Goal: Transaction & Acquisition: Obtain resource

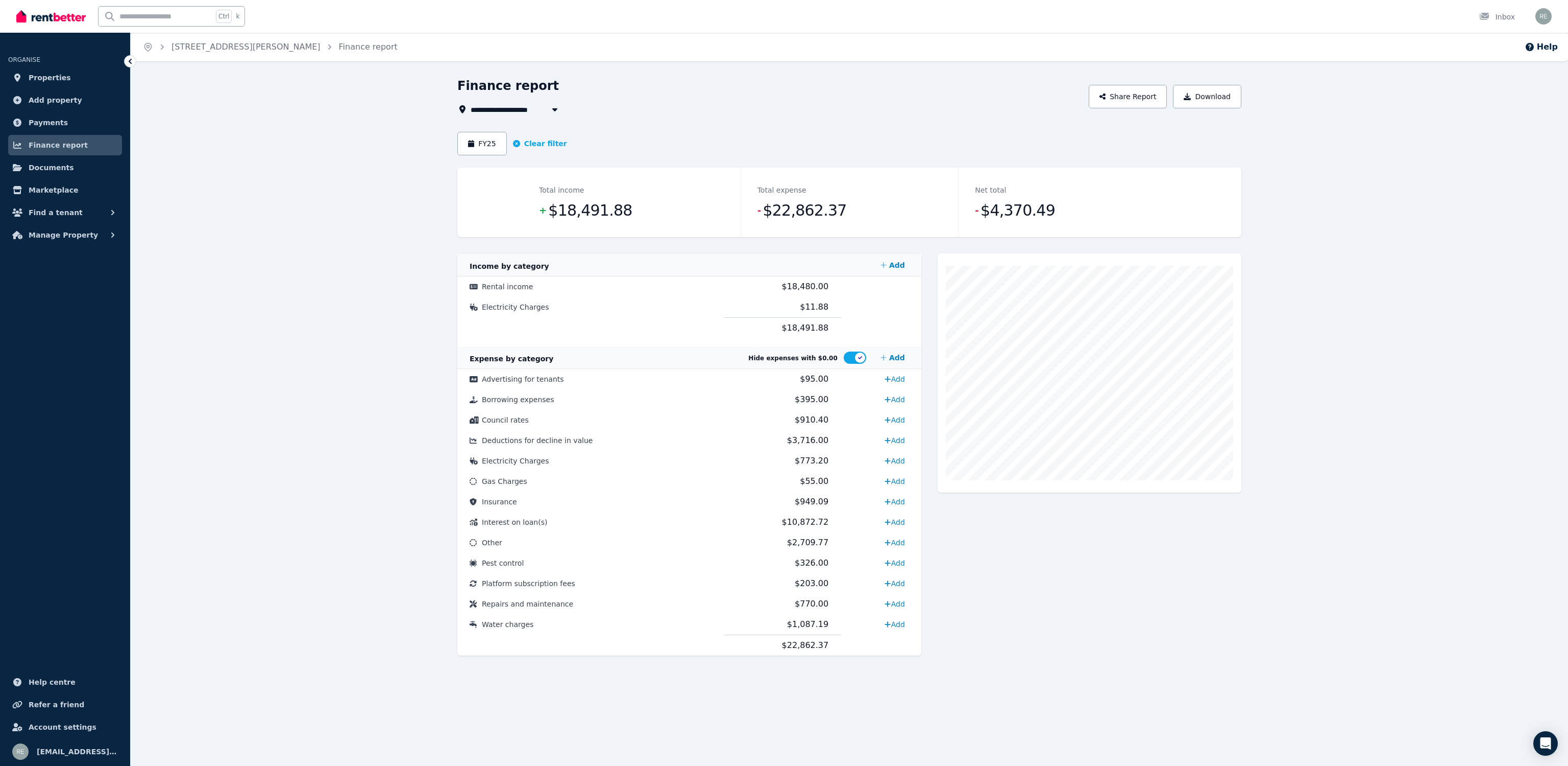
click at [537, 103] on span "[STREET_ADDRESS][PERSON_NAME]" at bounding box center [544, 109] width 148 height 13
type input "**********"
click at [521, 176] on li "Create new property" at bounding box center [534, 183] width 128 height 18
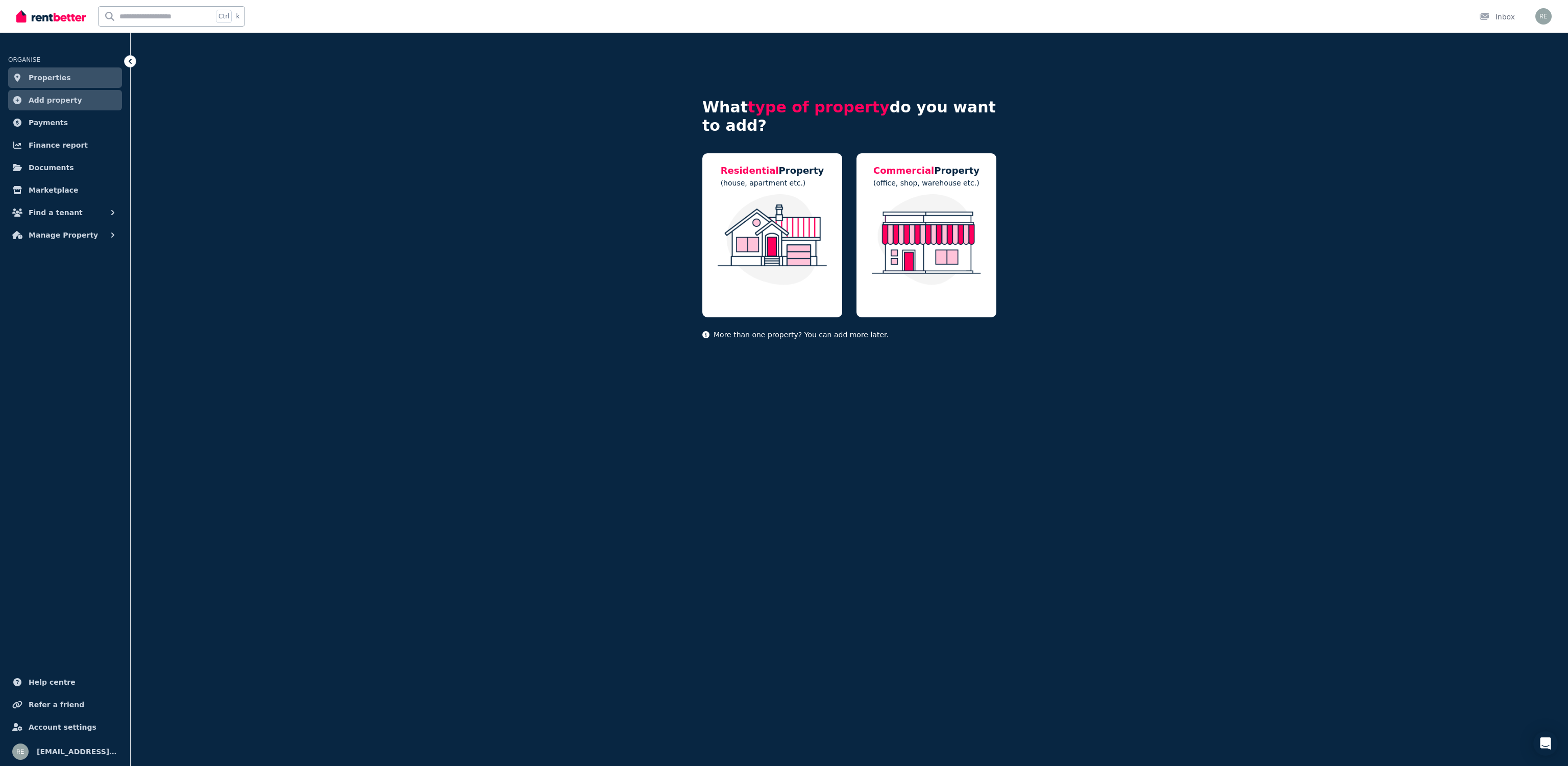
click at [53, 77] on span "Properties" at bounding box center [49, 78] width 42 height 13
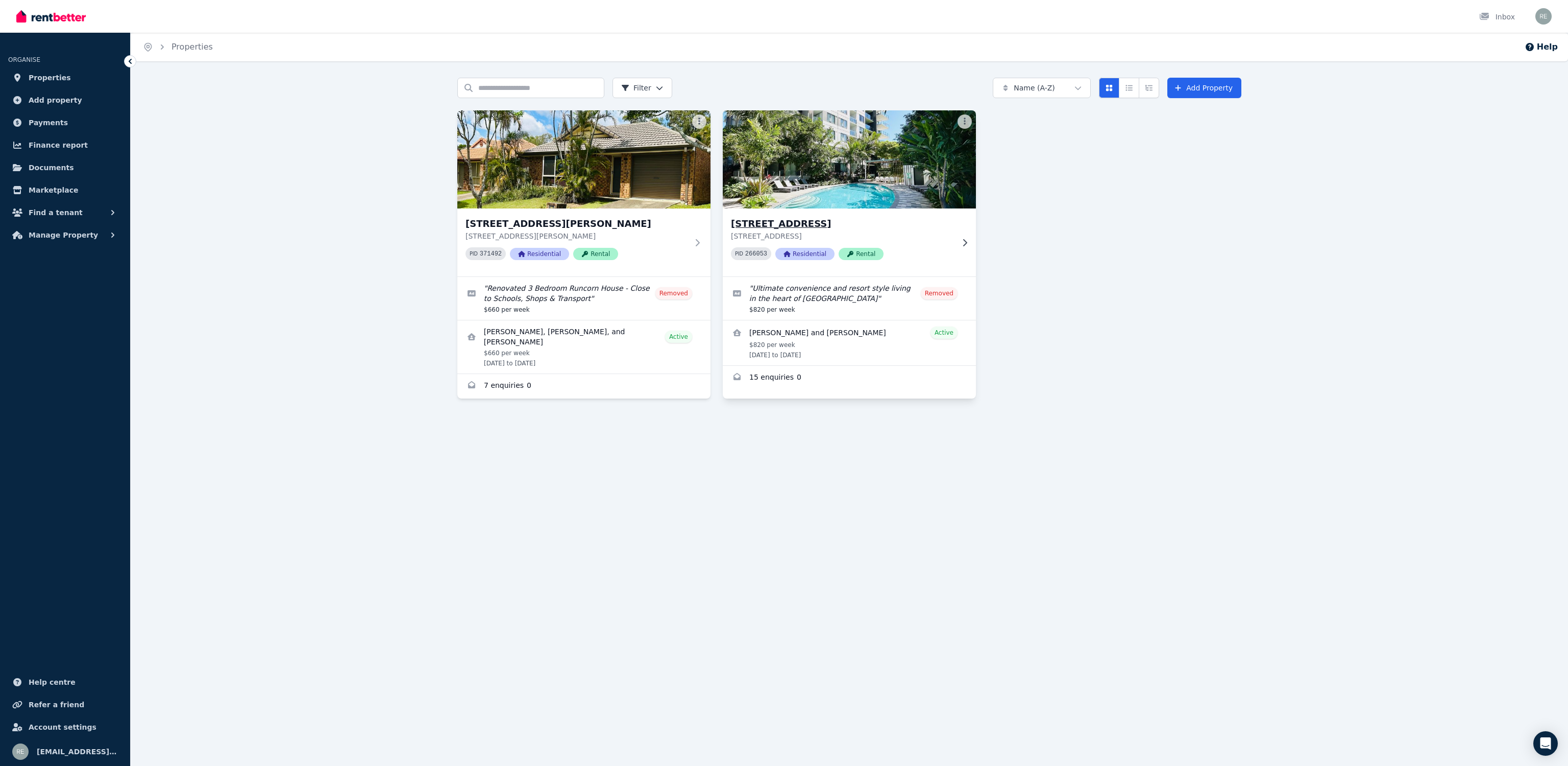
click at [907, 236] on p "[STREET_ADDRESS]" at bounding box center [842, 236] width 222 height 10
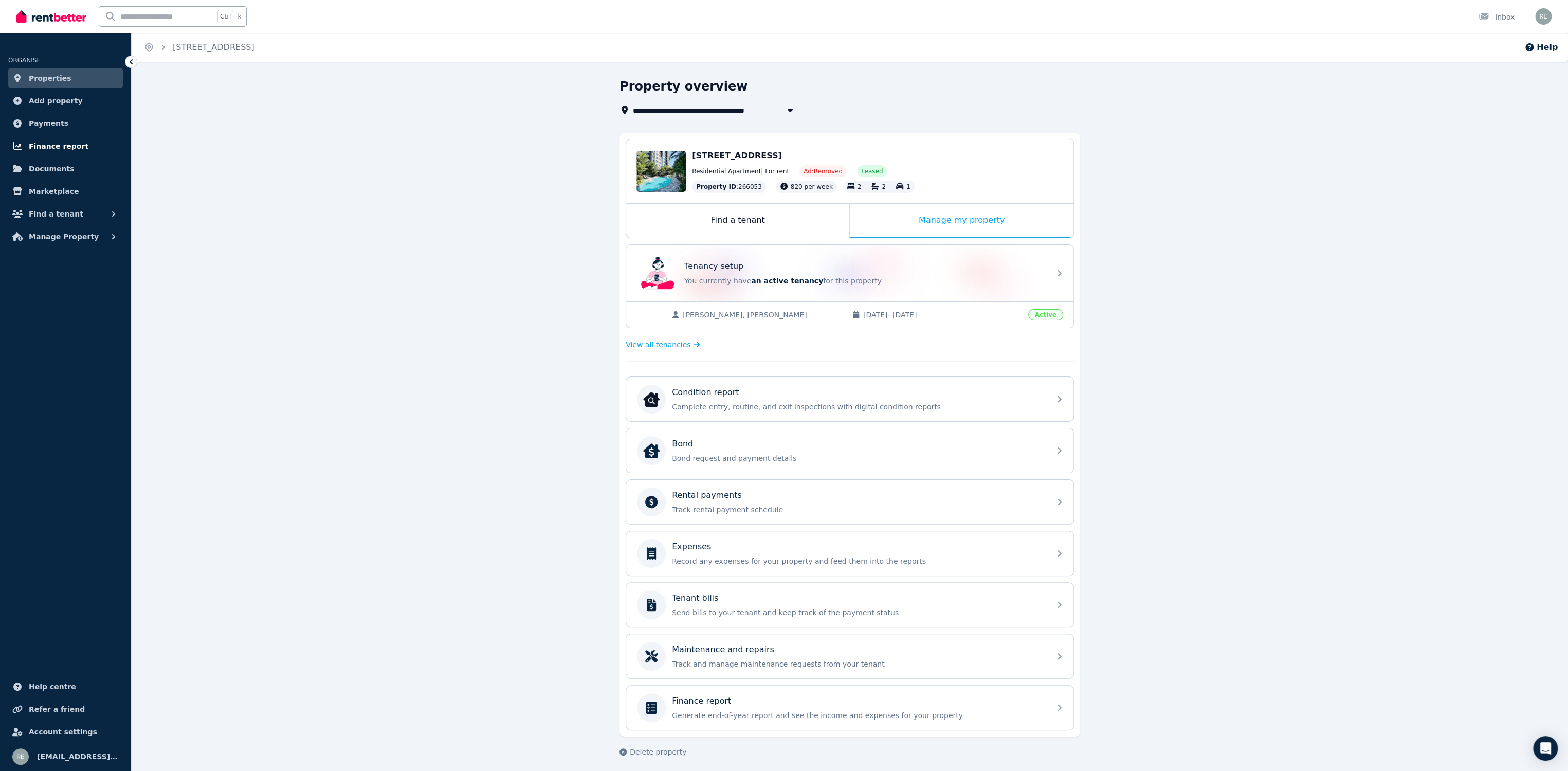
click at [54, 148] on span "Finance report" at bounding box center [58, 146] width 59 height 13
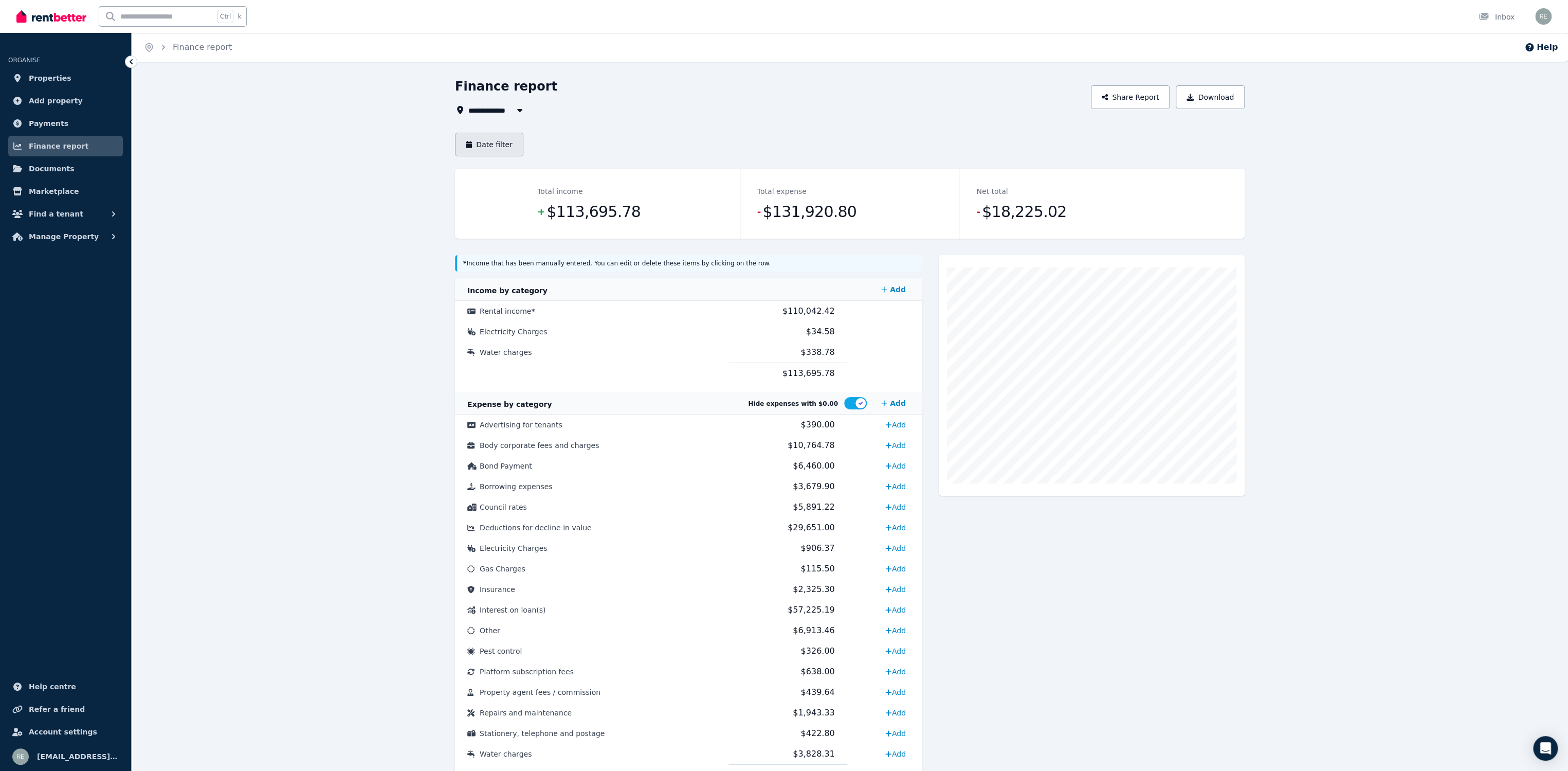
click at [501, 142] on button "Date filter" at bounding box center [489, 145] width 68 height 24
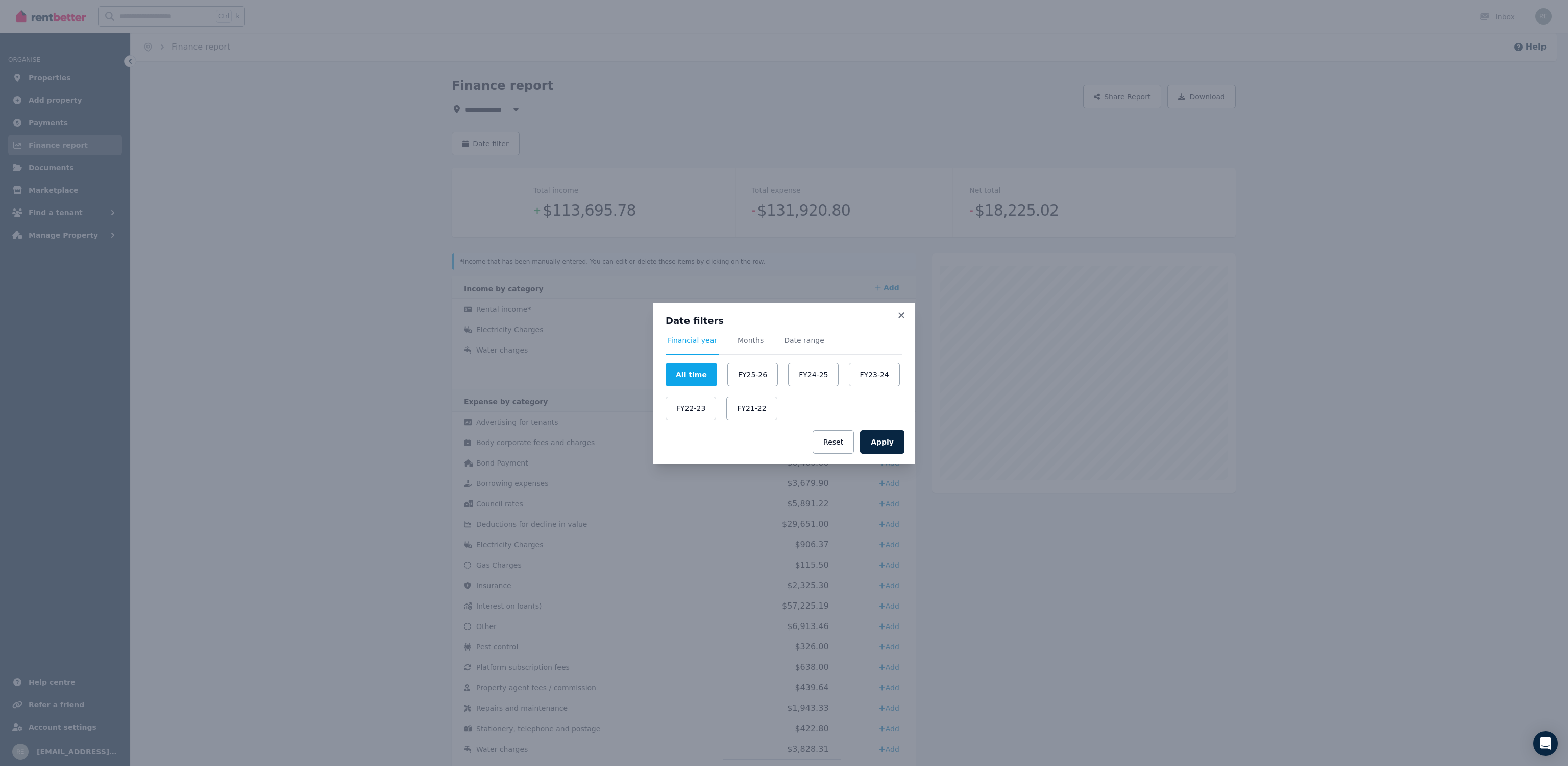
click at [511, 115] on div "Date filters Financial year Months Date range All time FY25-26 FY24-25 FY23-24 …" at bounding box center [784, 383] width 1568 height 766
click at [797, 372] on button "FY24-25" at bounding box center [813, 375] width 50 height 24
click at [894, 437] on button "Apply" at bounding box center [883, 442] width 45 height 24
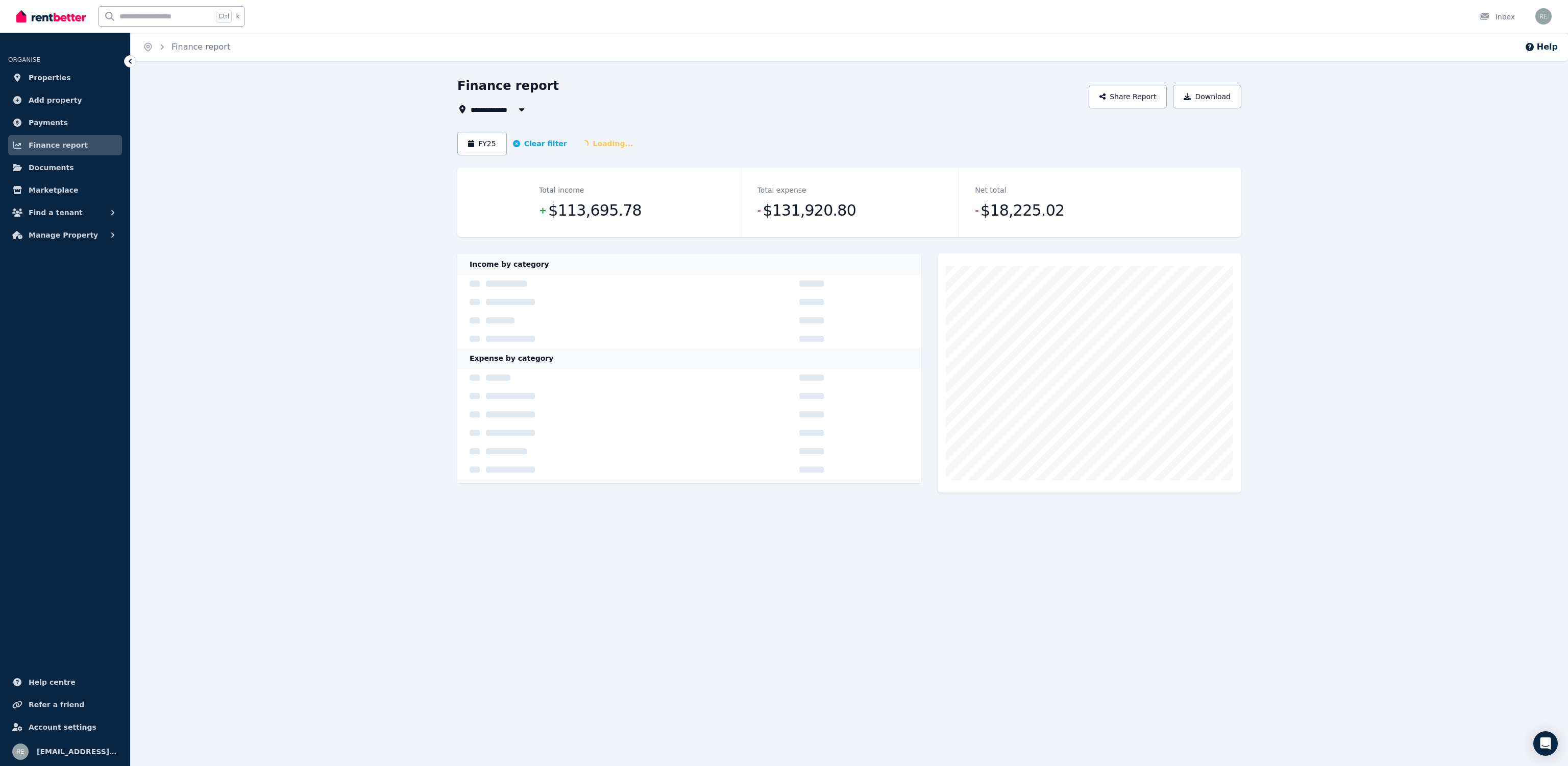
click at [510, 108] on span "All Properties" at bounding box center [503, 109] width 66 height 13
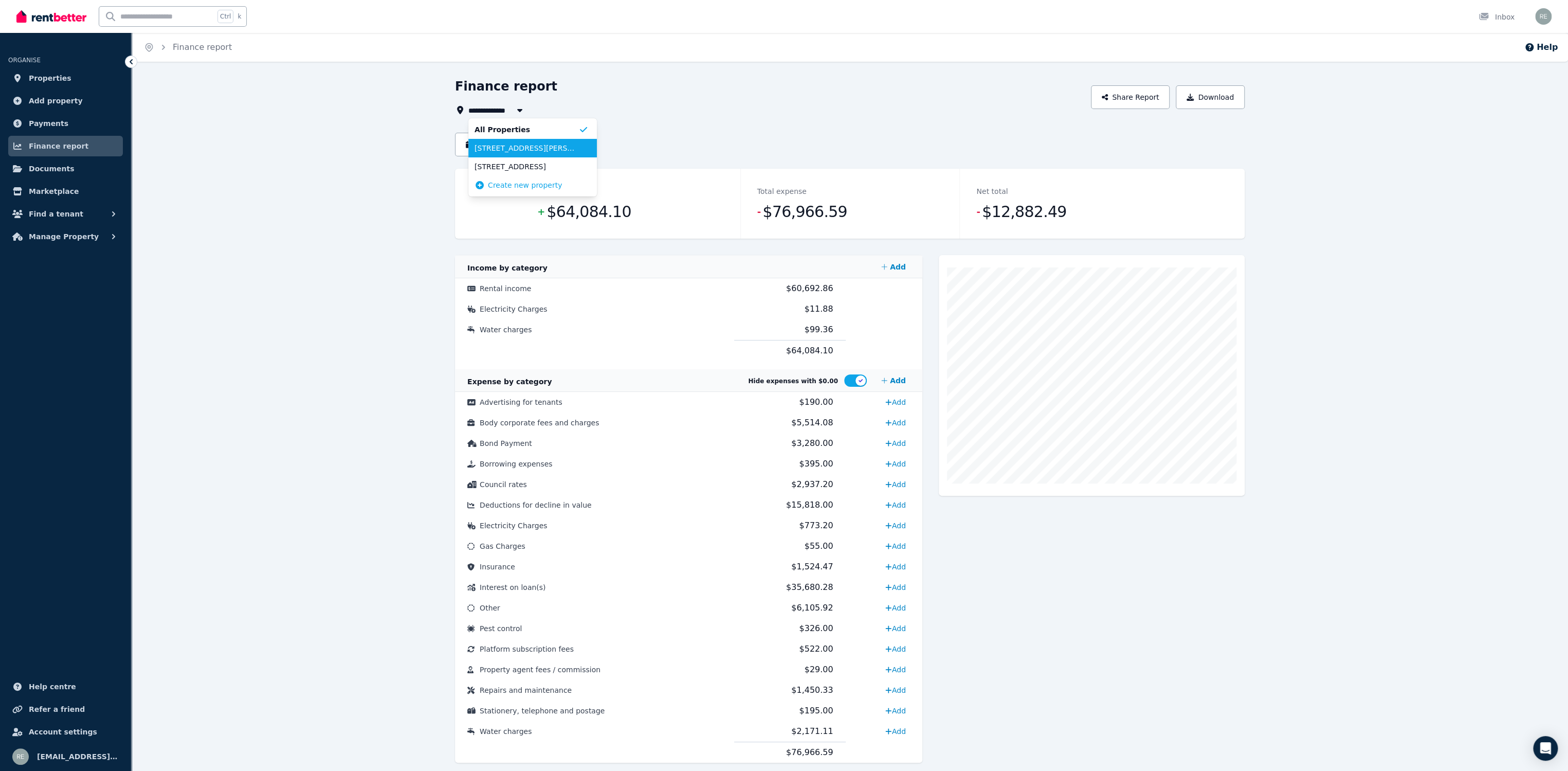
click at [500, 146] on span "[STREET_ADDRESS][PERSON_NAME]" at bounding box center [526, 148] width 104 height 10
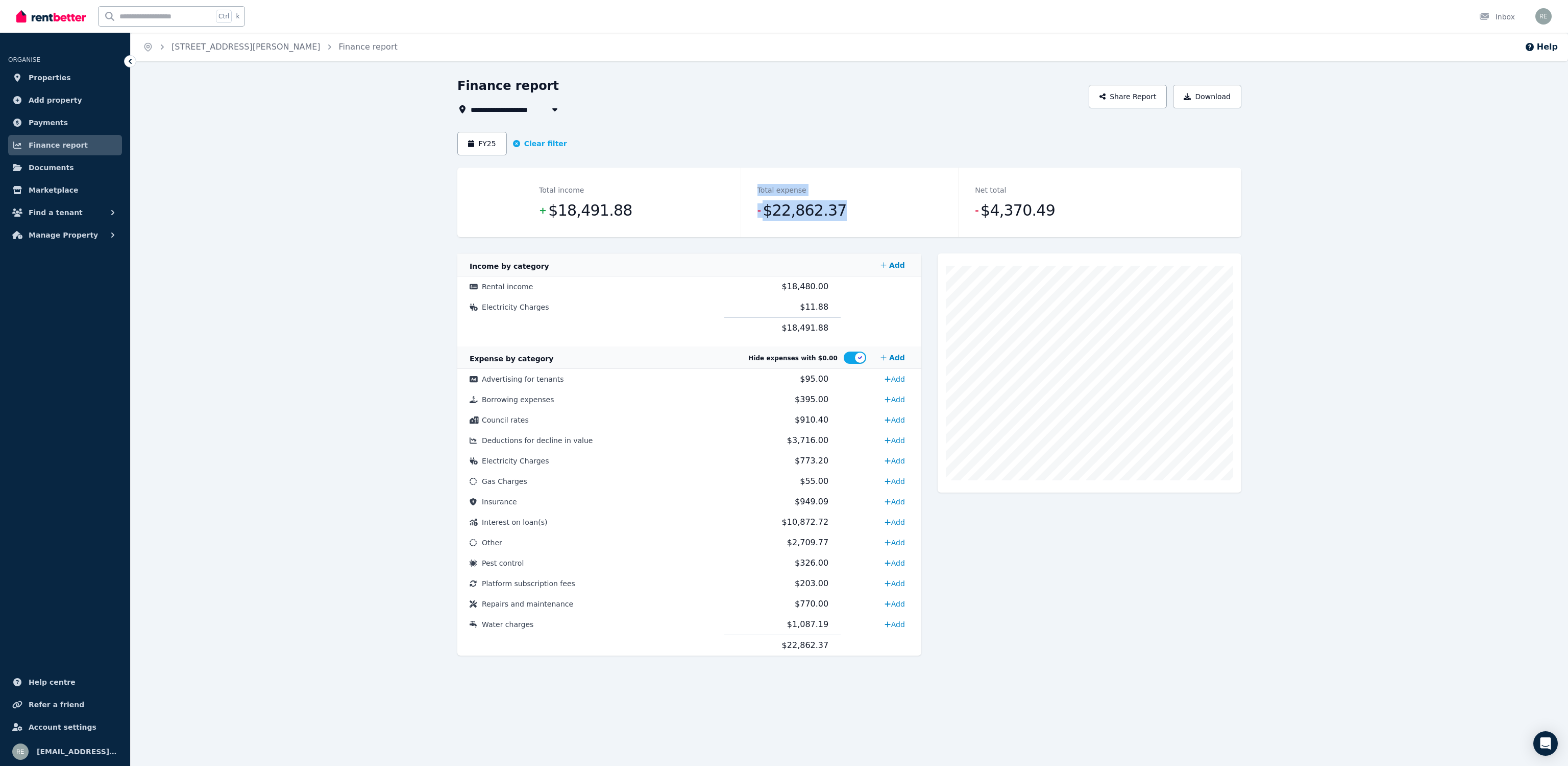
drag, startPoint x: 710, startPoint y: 208, endPoint x: 914, endPoint y: 218, distance: 204.2
click at [913, 218] on dl "Total income + $18,491.88 Total expense - $22,862.37 Net total - $4,370.49" at bounding box center [850, 202] width 653 height 69
click at [915, 218] on dd "- $22,862.37" at bounding box center [850, 211] width 185 height 20
click at [514, 104] on span "[STREET_ADDRESS][PERSON_NAME]" at bounding box center [544, 109] width 148 height 13
click at [508, 160] on span "[STREET_ADDRESS]" at bounding box center [528, 165] width 103 height 10
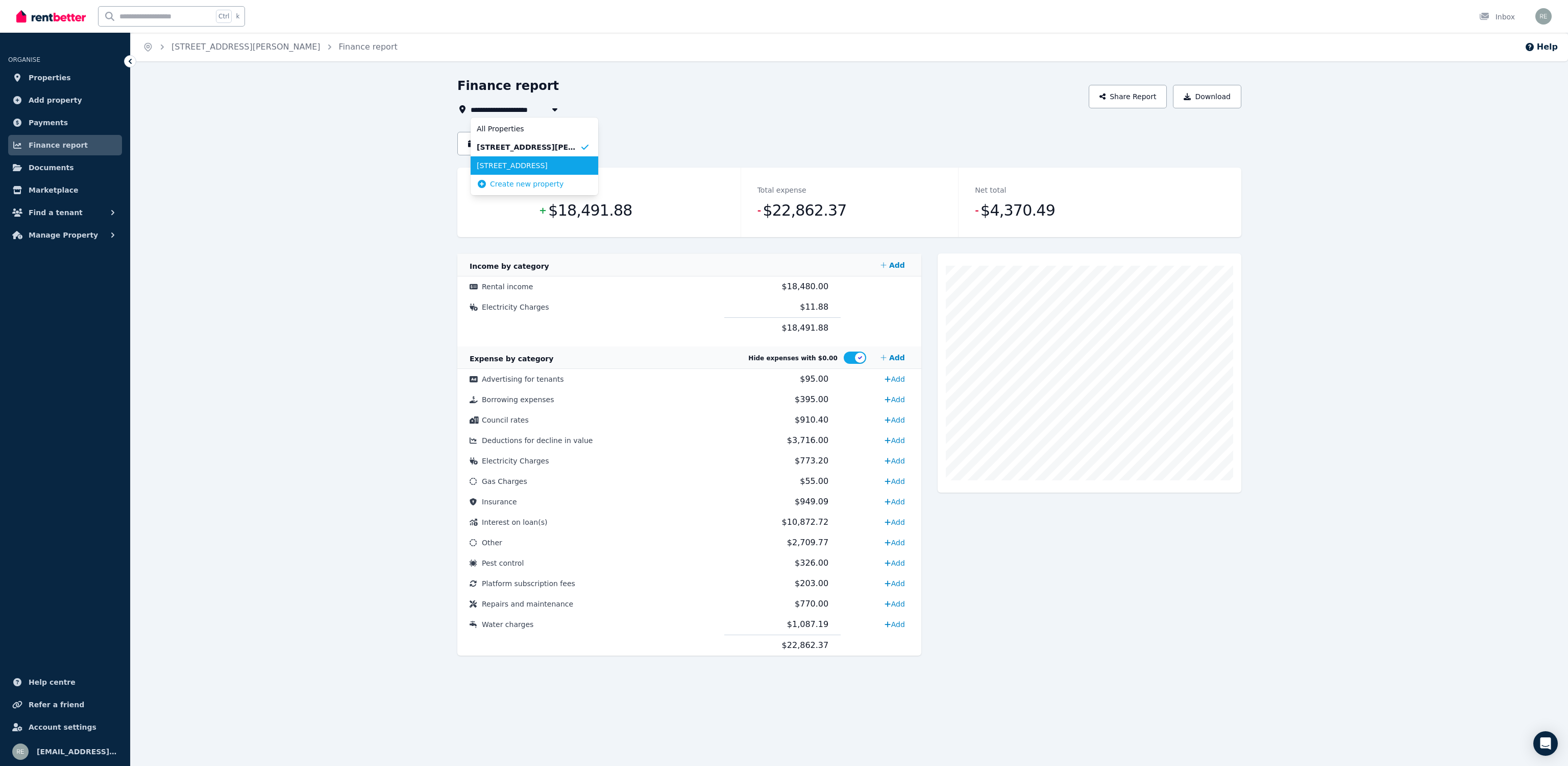
type input "**********"
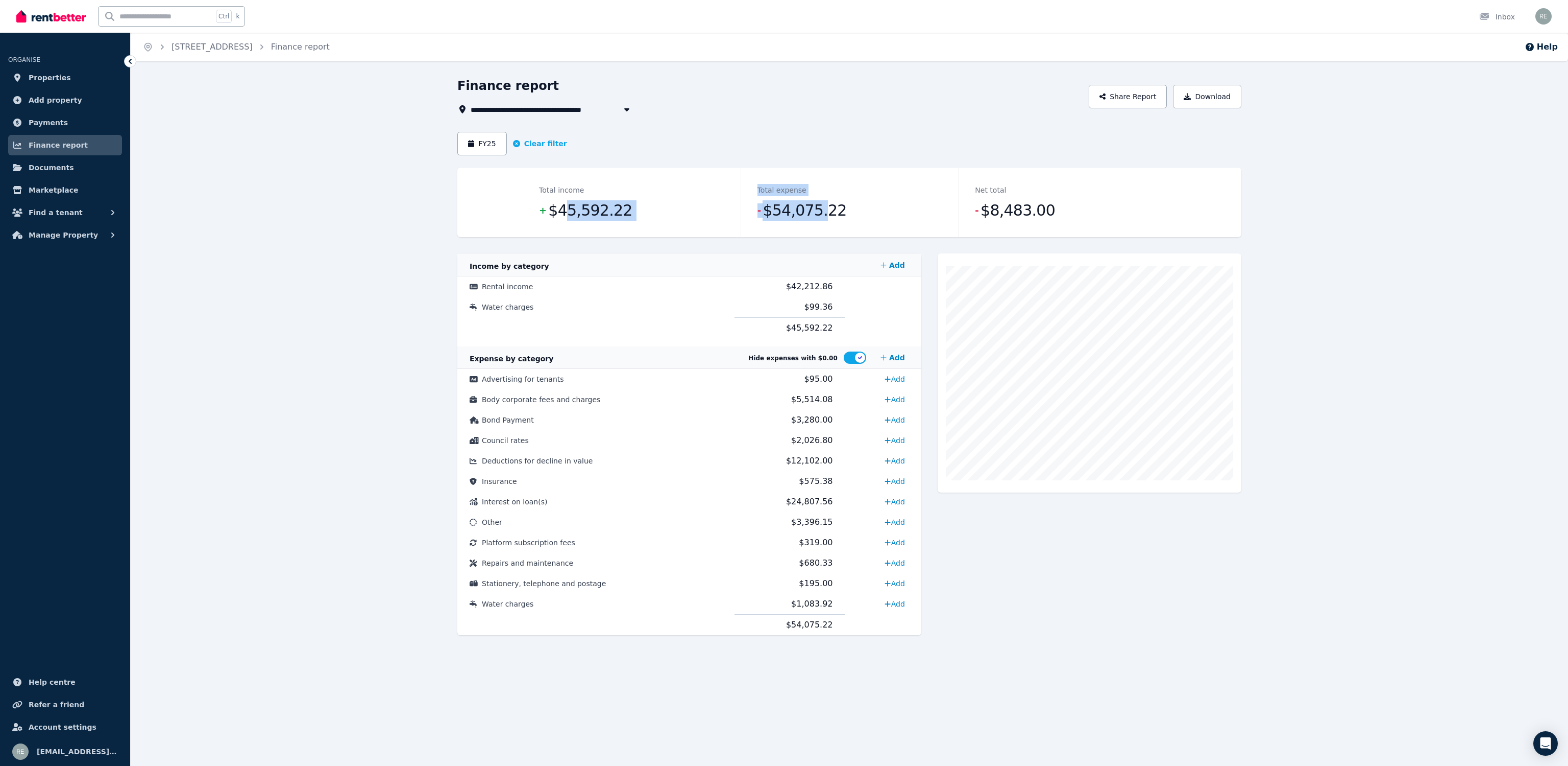
drag, startPoint x: 568, startPoint y: 208, endPoint x: 843, endPoint y: 217, distance: 275.1
click at [837, 217] on dl "Total income + $45,592.22 Total expense - $54,075.22 Net total - $8,483.00" at bounding box center [850, 202] width 653 height 69
click at [846, 217] on dd "- $54,075.22" at bounding box center [850, 211] width 185 height 20
click at [657, 486] on td "Insurance" at bounding box center [596, 481] width 277 height 20
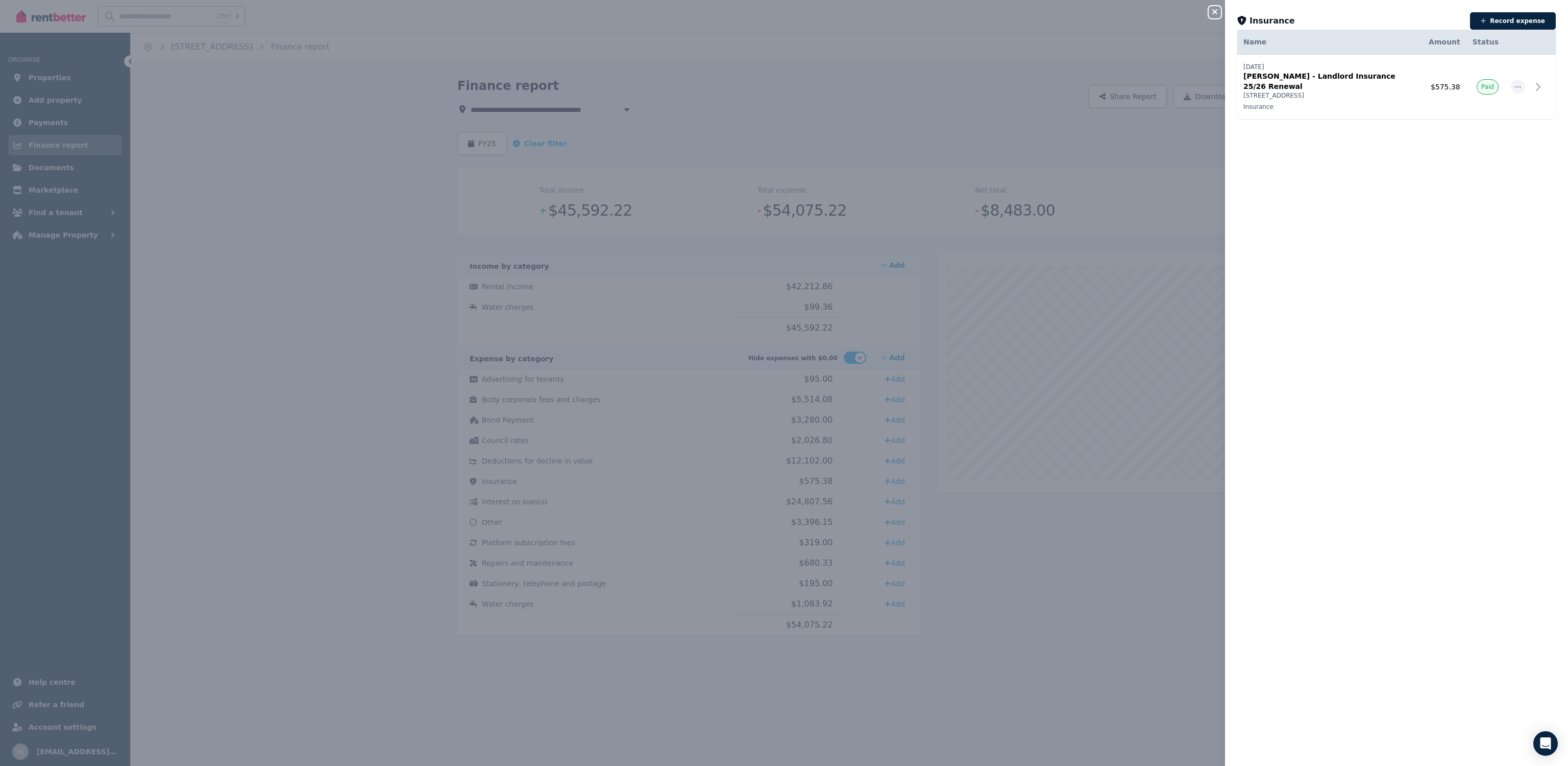
click at [1216, 9] on icon "button" at bounding box center [1215, 12] width 13 height 8
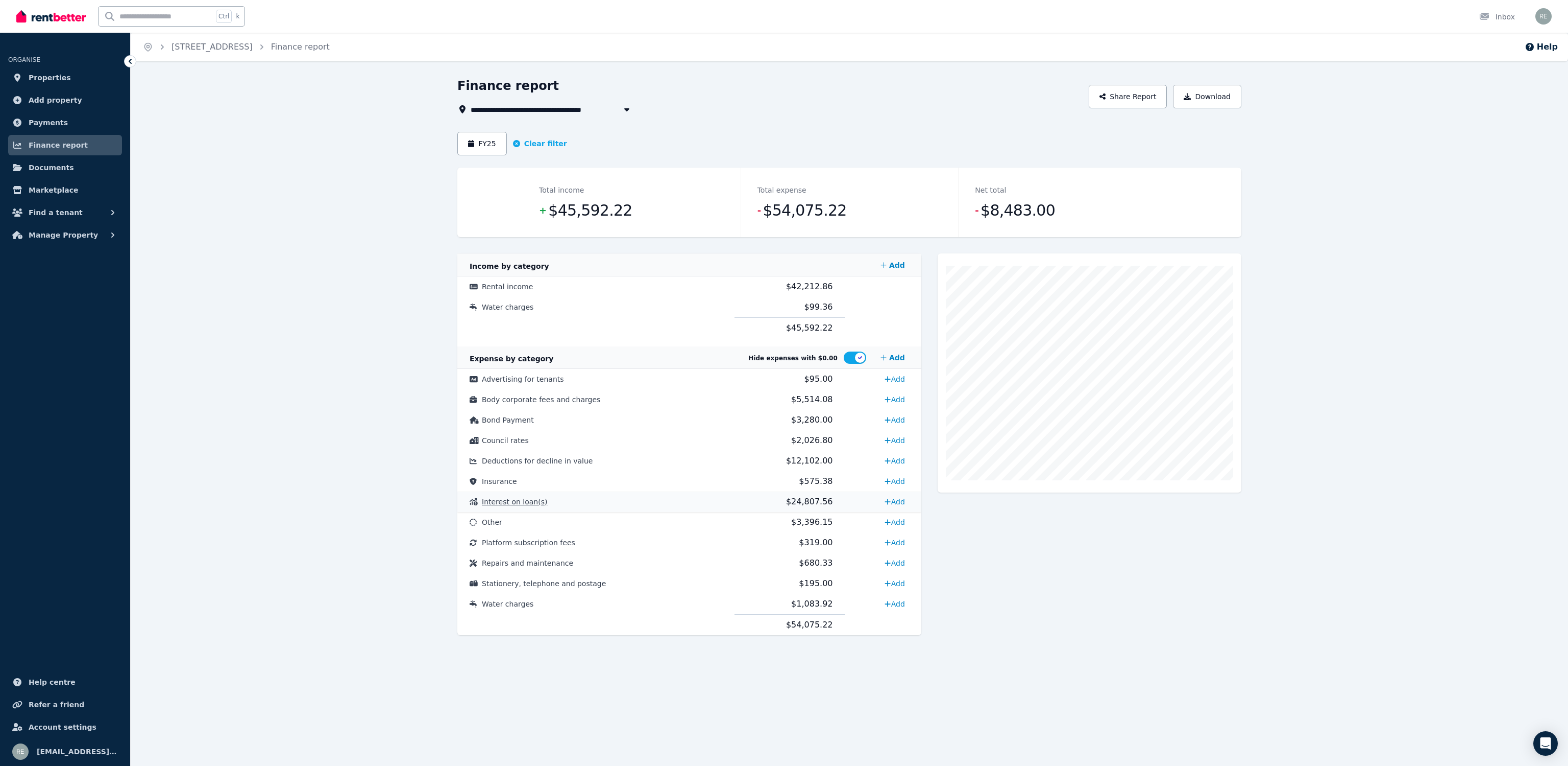
click at [641, 502] on td "Interest on loan(s)" at bounding box center [596, 501] width 277 height 20
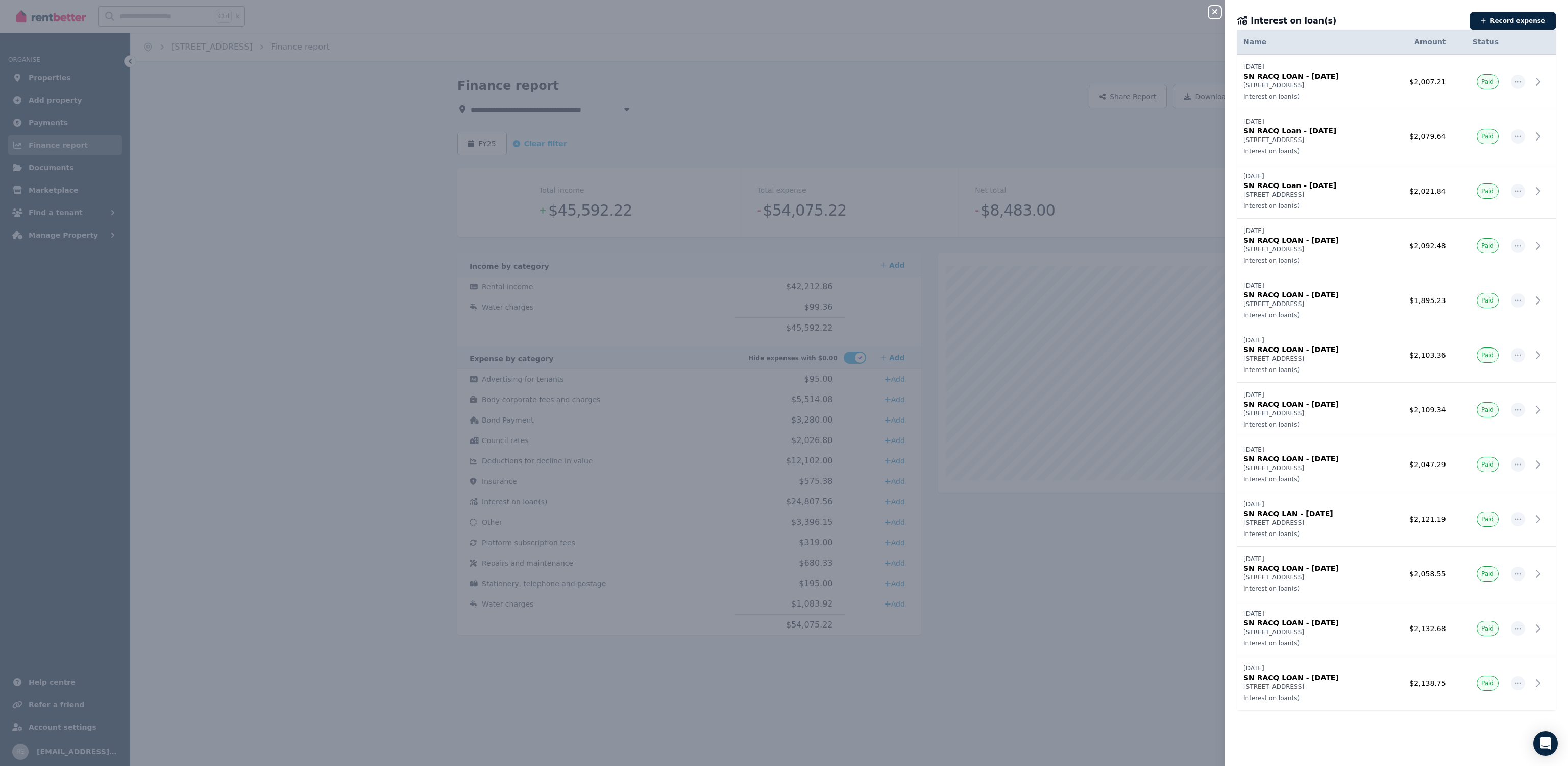
click at [1215, 8] on icon "button" at bounding box center [1215, 12] width 13 height 8
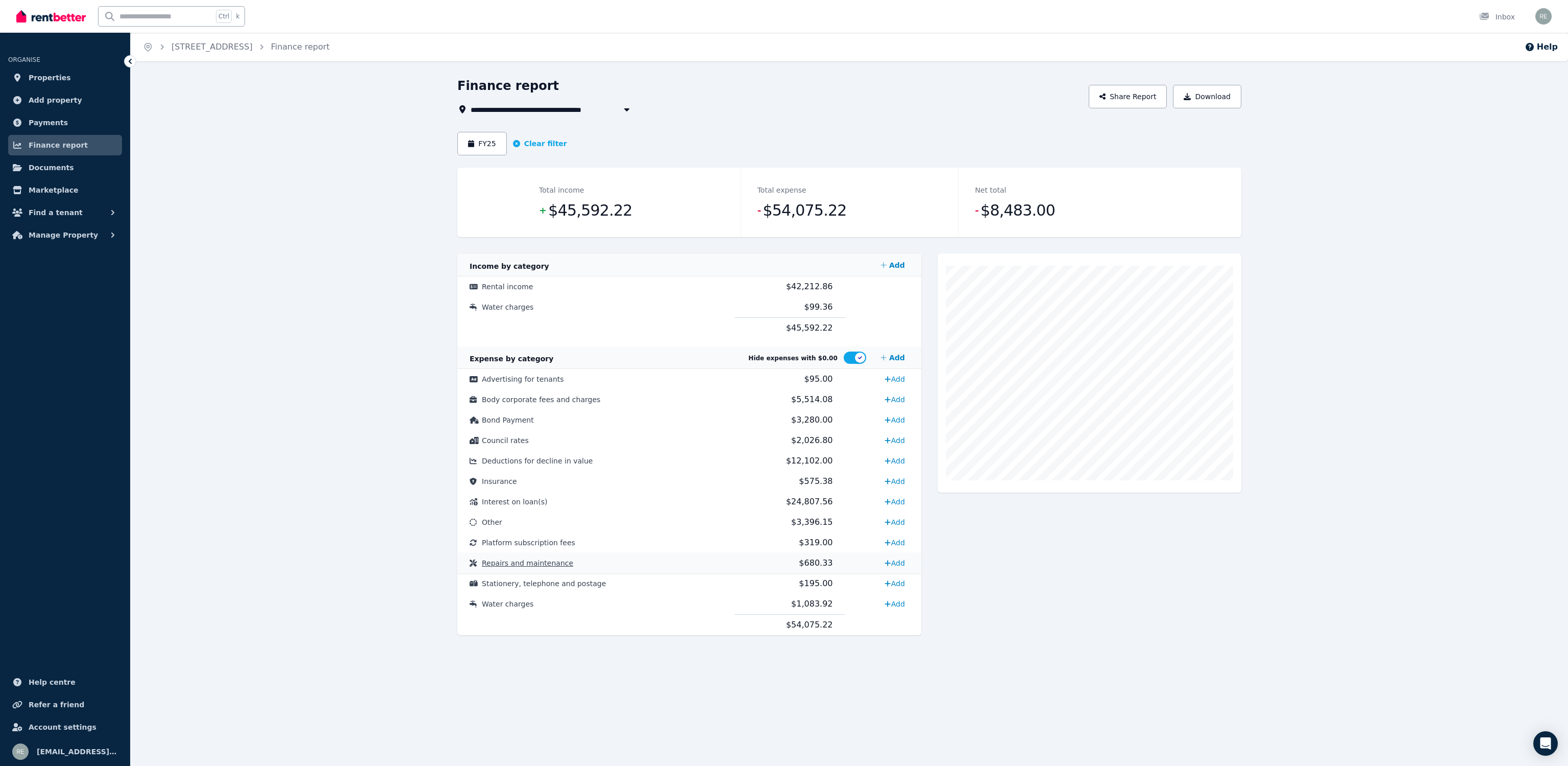
click at [682, 562] on td "Repairs and maintenance" at bounding box center [596, 563] width 277 height 20
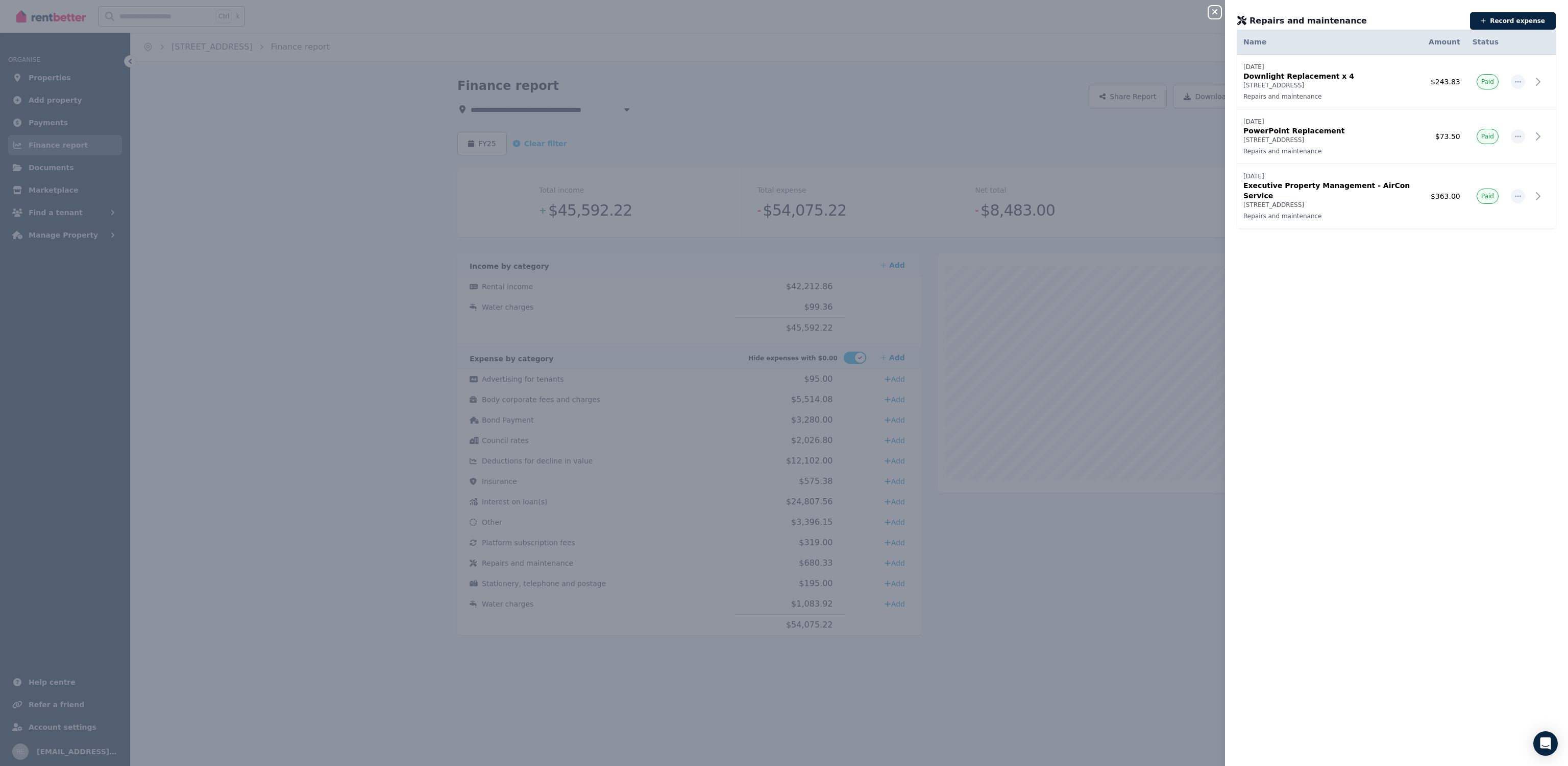
click at [1215, 13] on icon "button" at bounding box center [1215, 12] width 5 height 5
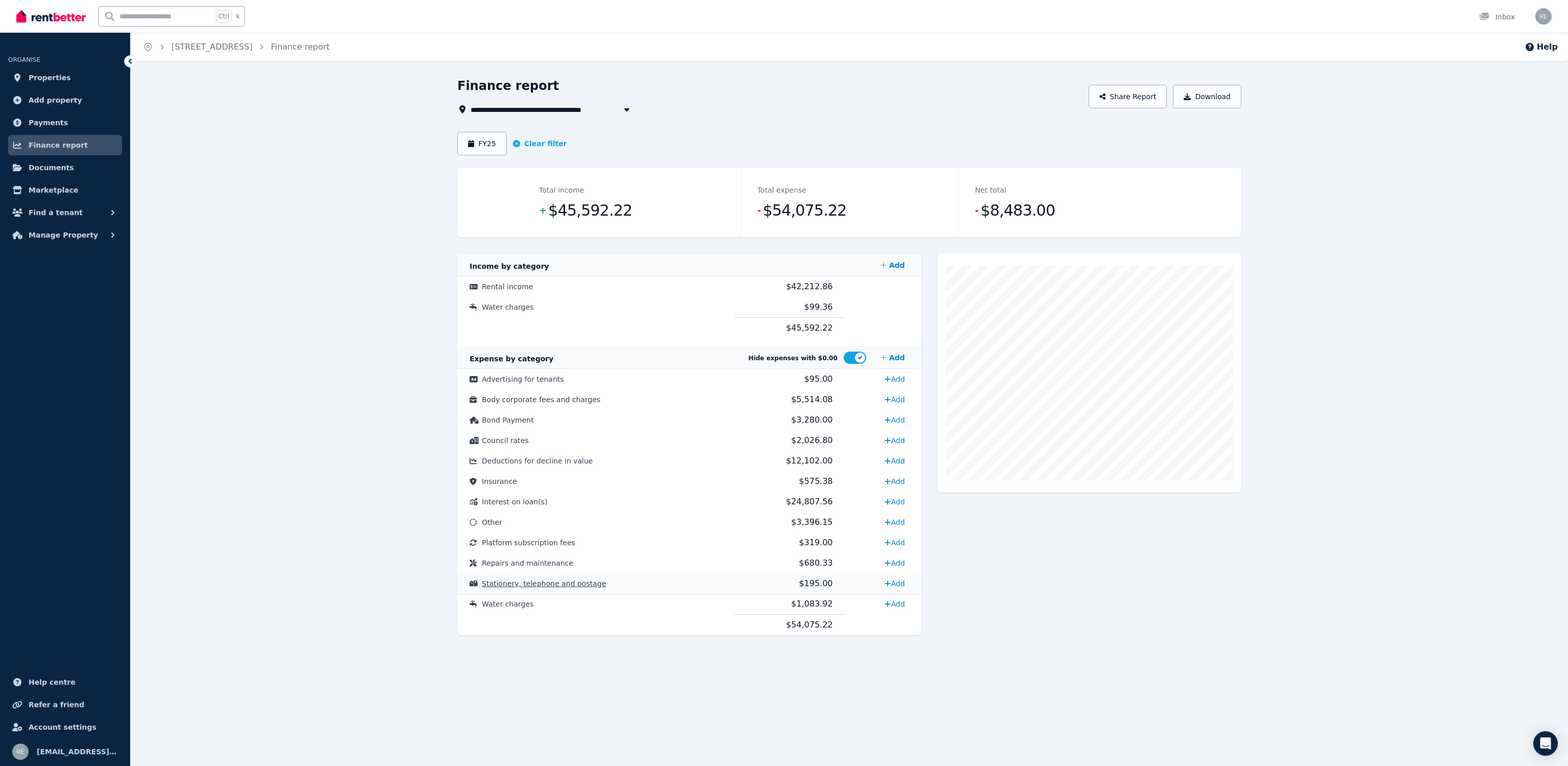
click at [686, 582] on td "Stationery, telephone and postage" at bounding box center [596, 583] width 277 height 20
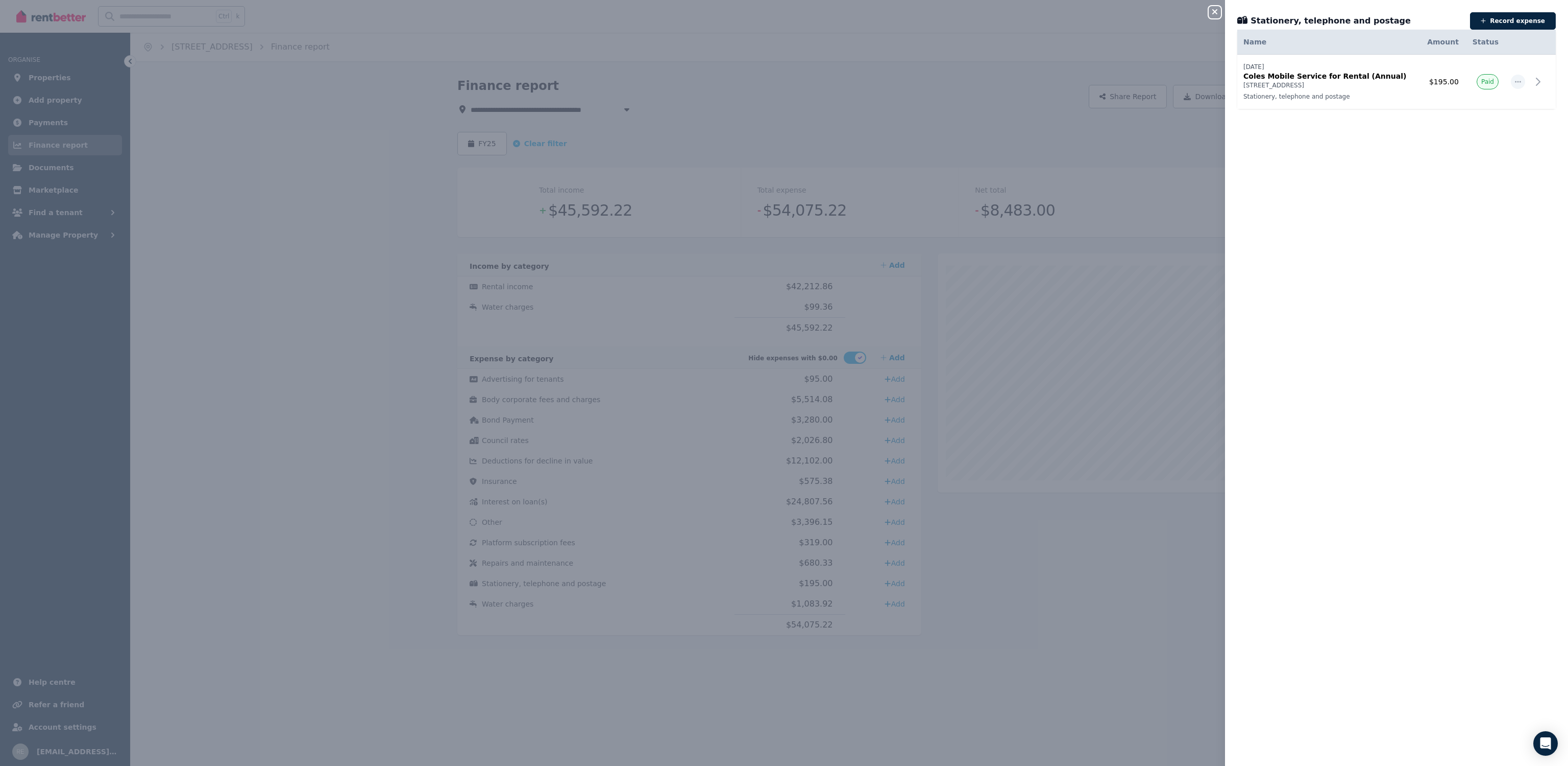
click at [1215, 11] on icon "button" at bounding box center [1215, 12] width 5 height 5
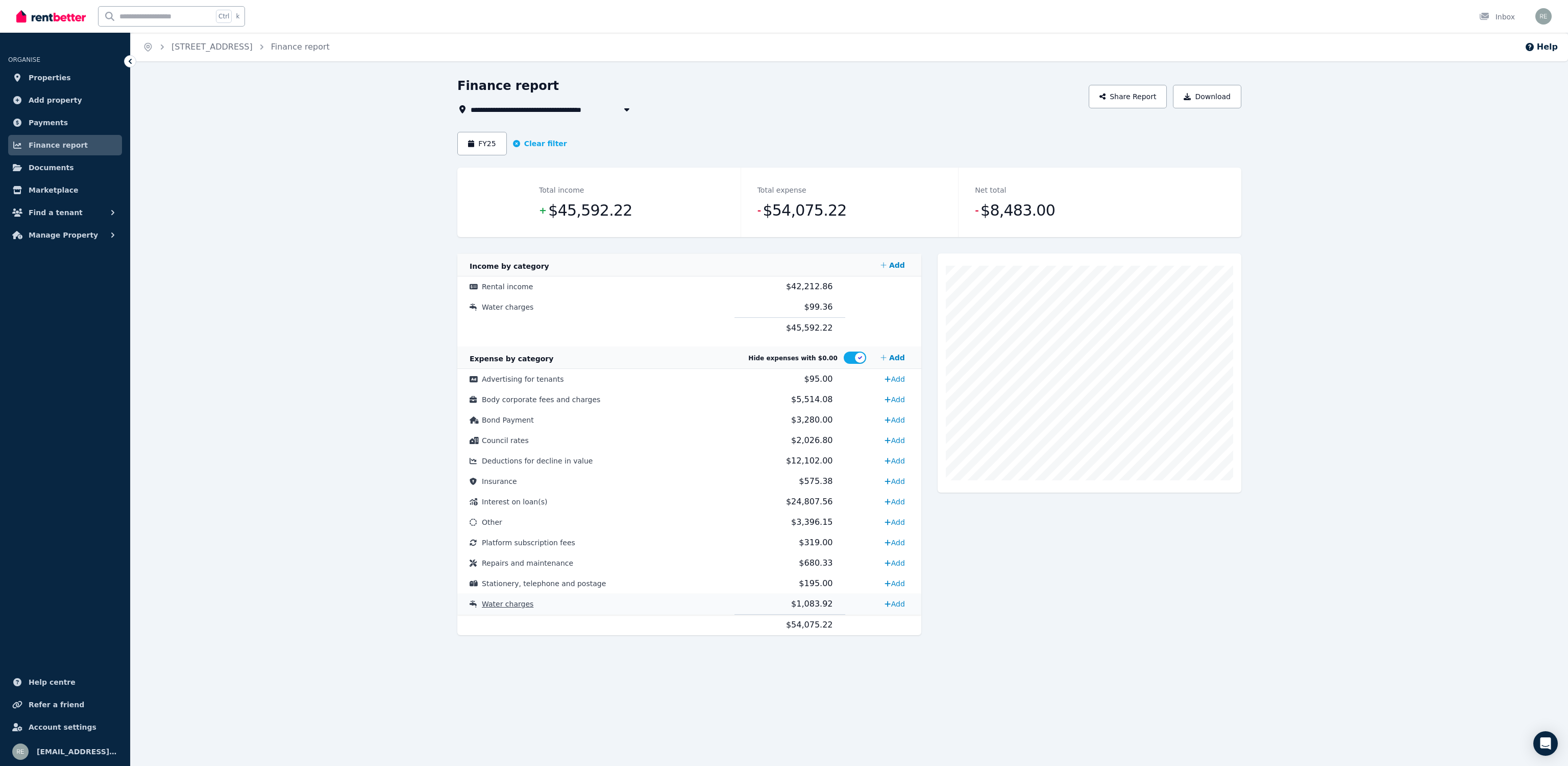
click at [608, 600] on td "Water charges" at bounding box center [596, 604] width 277 height 21
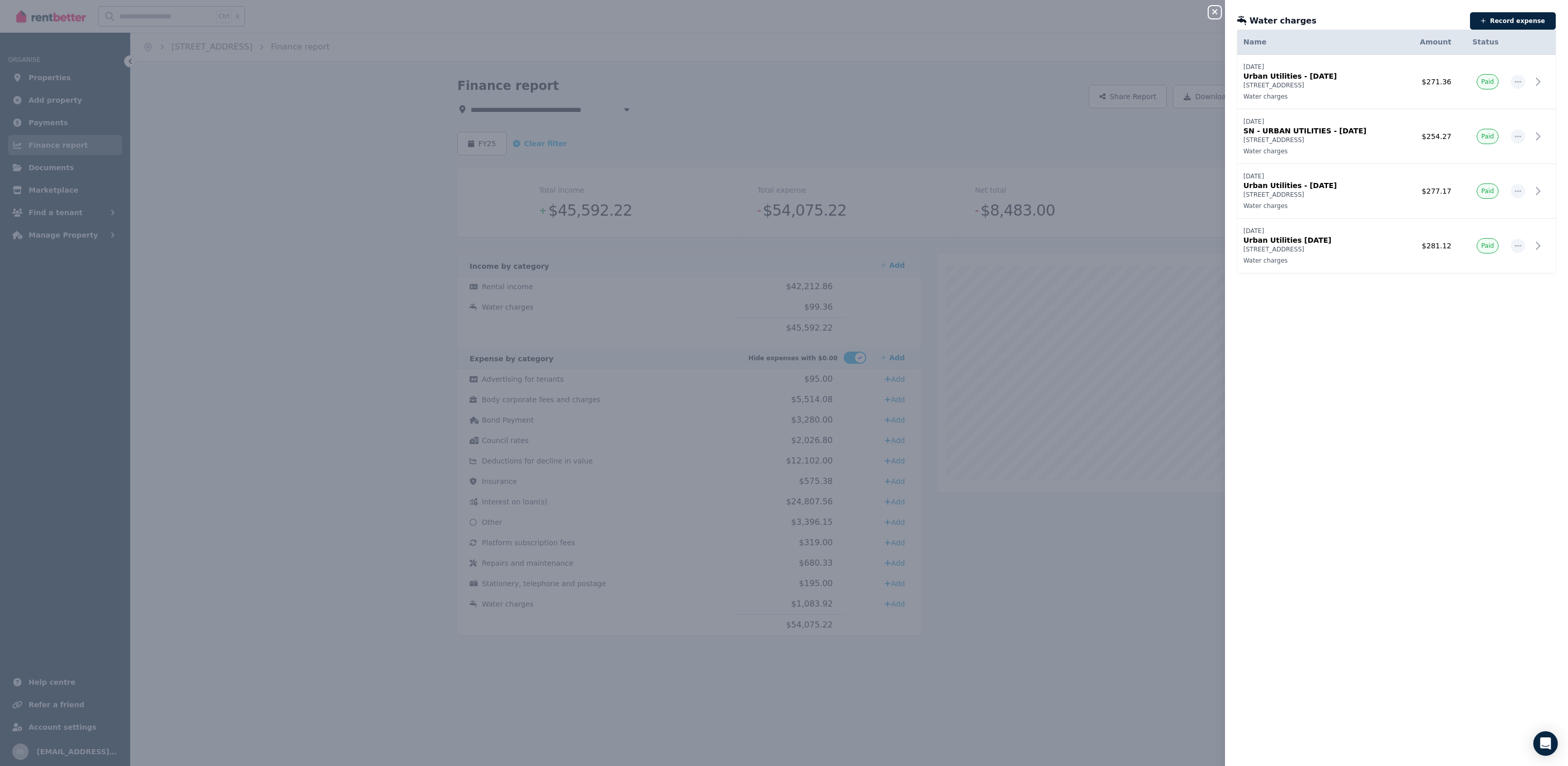
click at [1216, 12] on icon "button" at bounding box center [1215, 12] width 13 height 8
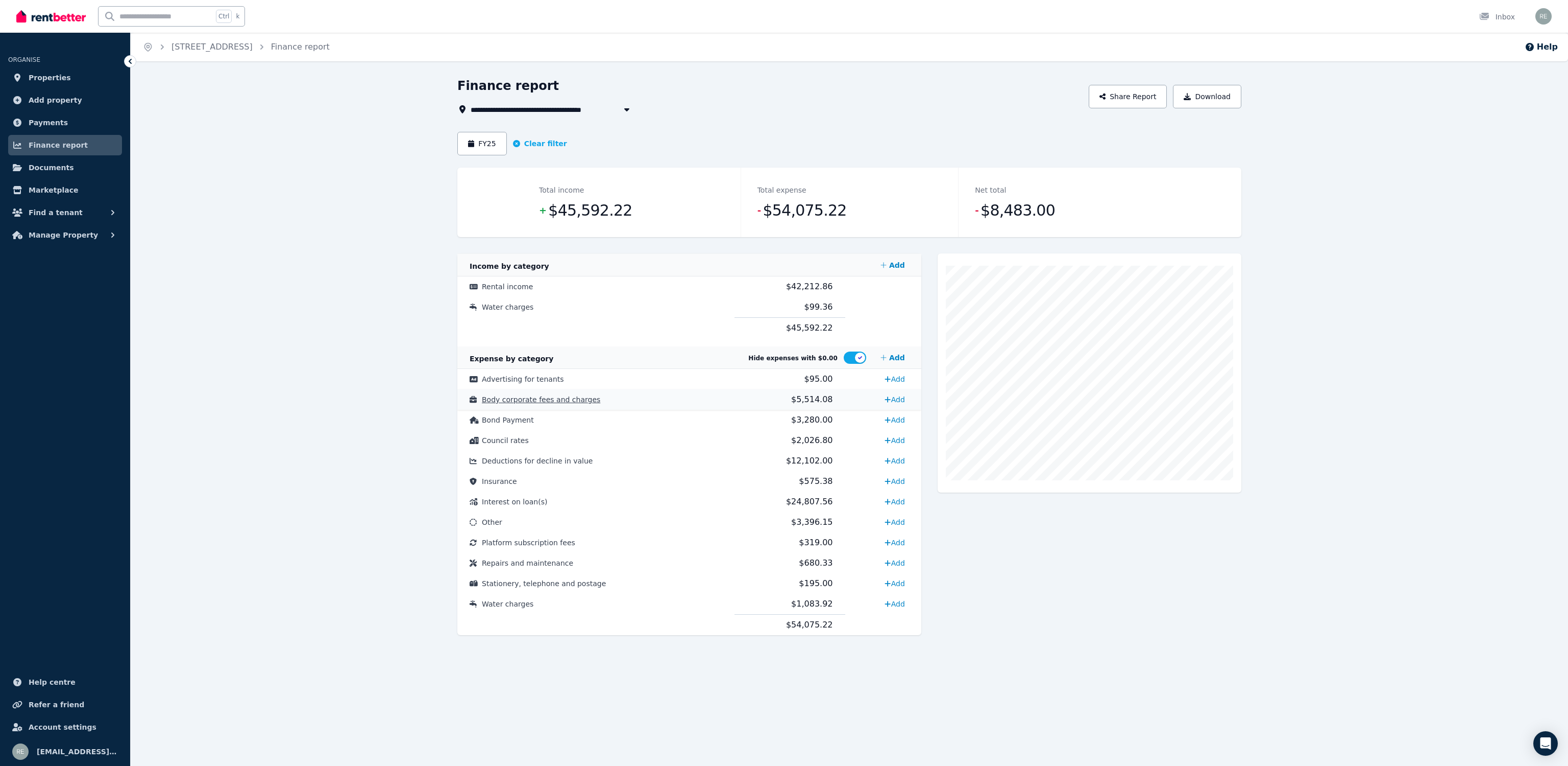
click at [626, 394] on td "Body corporate fees and charges" at bounding box center [596, 399] width 277 height 20
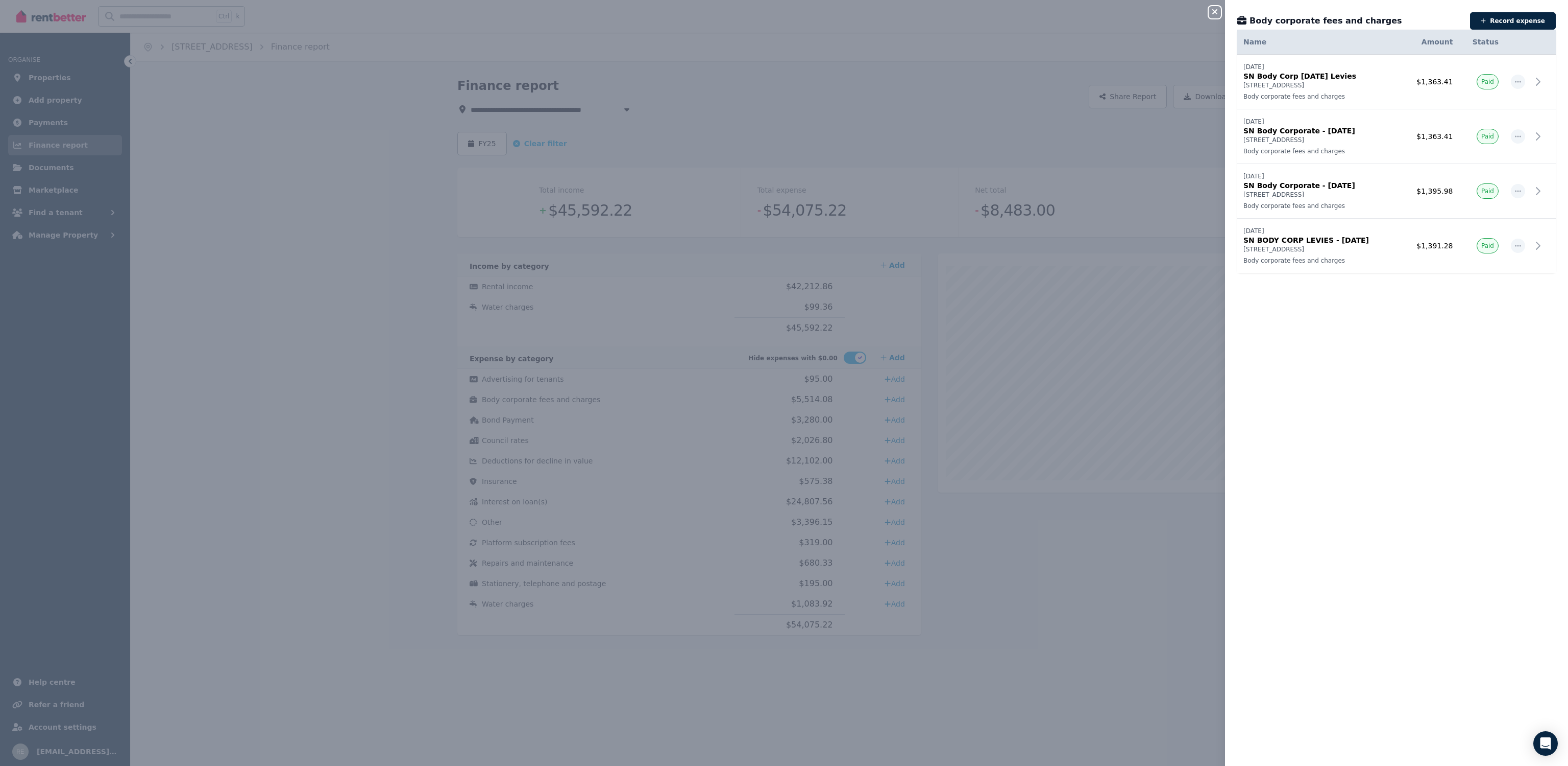
click at [1216, 10] on icon "button" at bounding box center [1215, 12] width 5 height 5
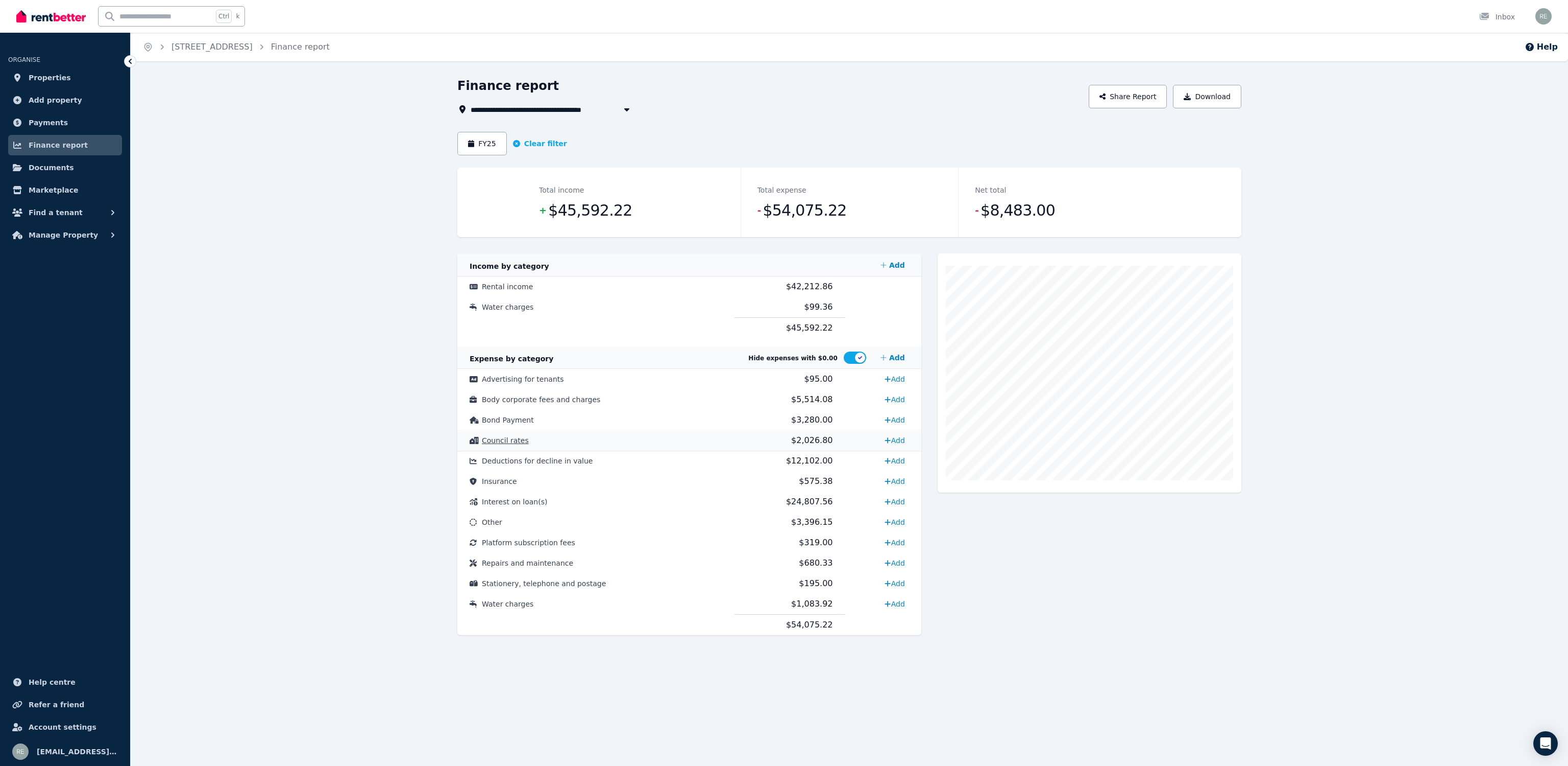
click at [639, 445] on td "Council rates" at bounding box center [596, 440] width 277 height 20
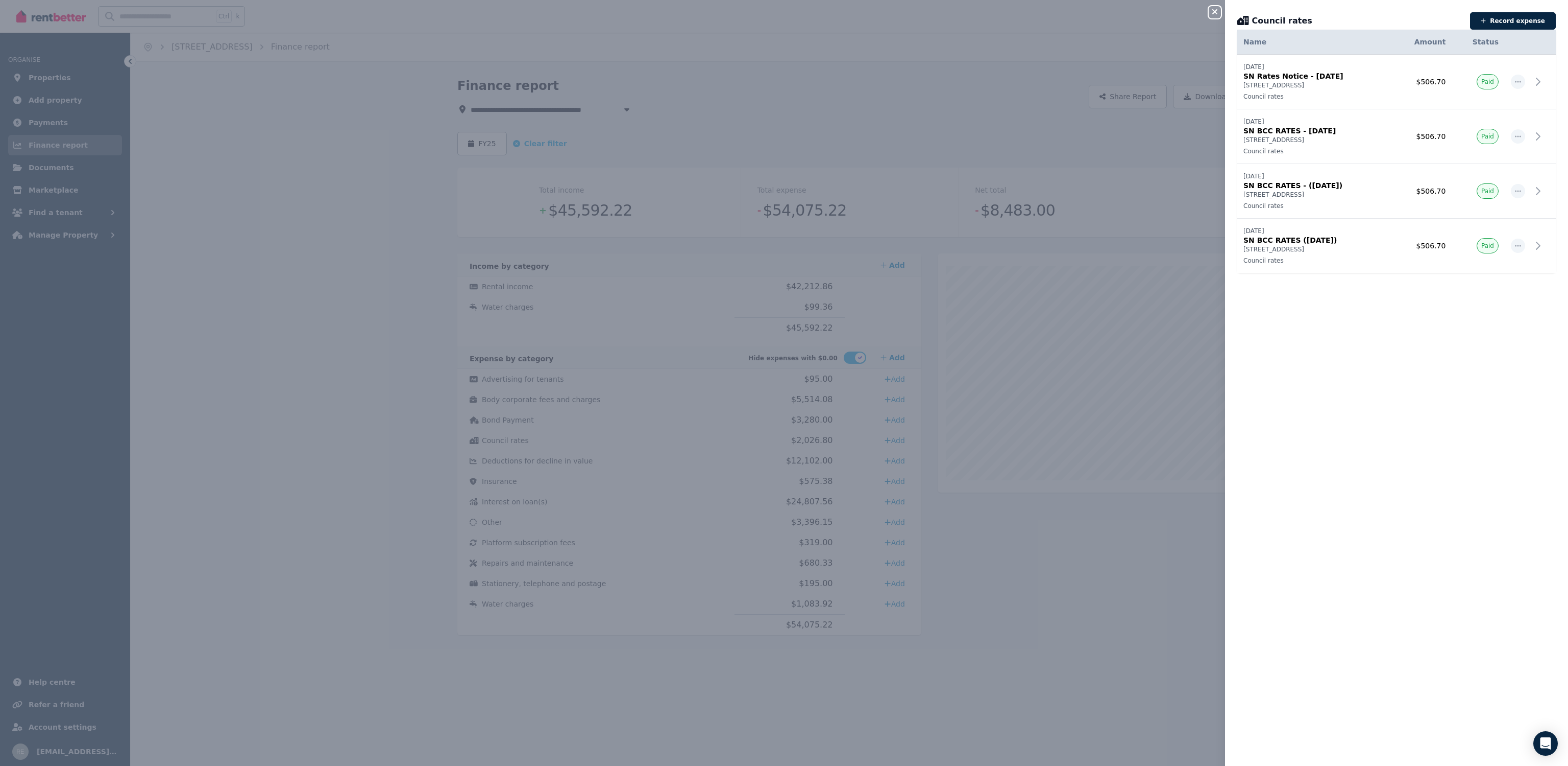
click at [1215, 12] on icon "button" at bounding box center [1215, 12] width 5 height 5
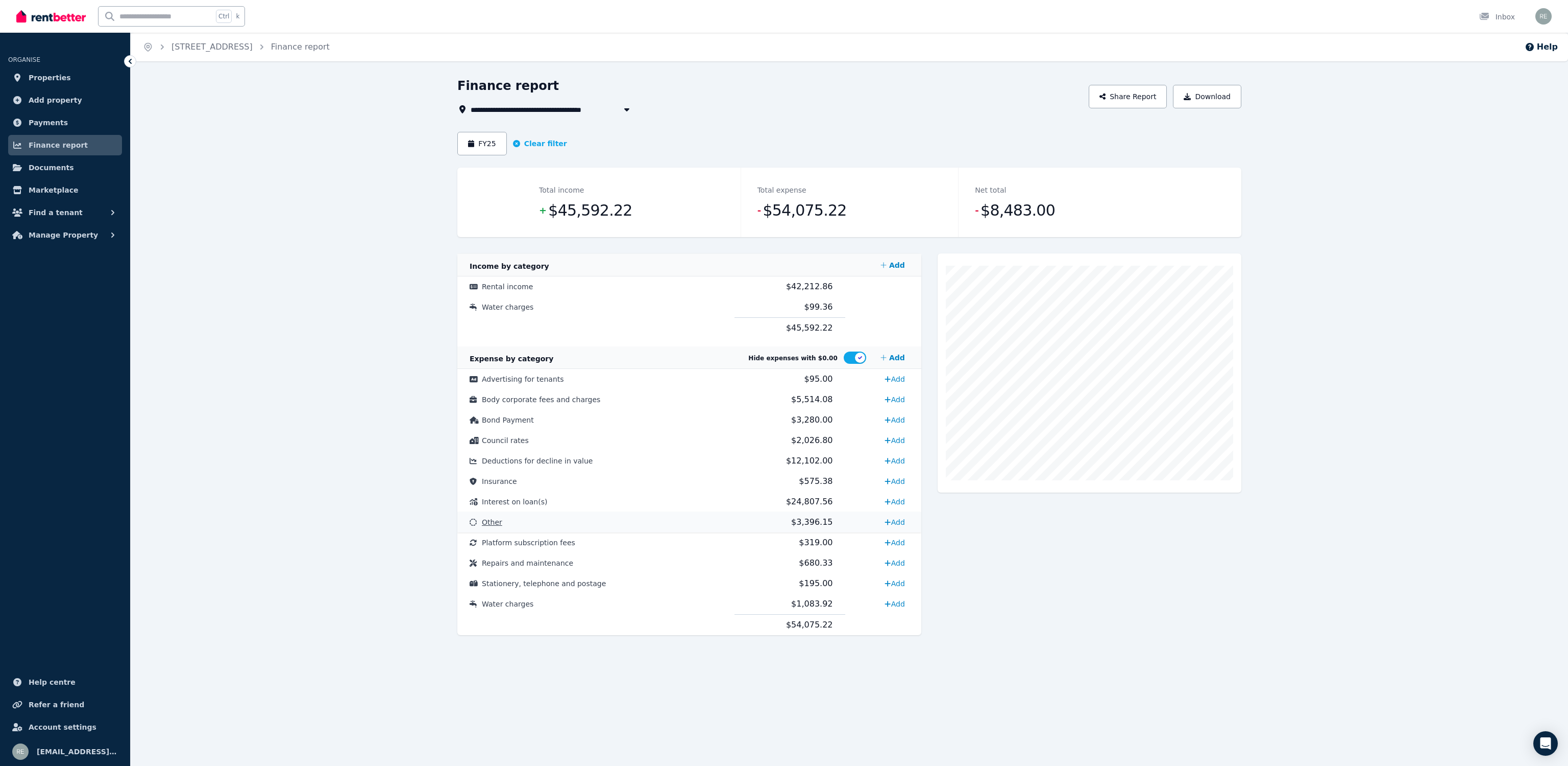
click at [616, 522] on td "Other" at bounding box center [596, 522] width 277 height 20
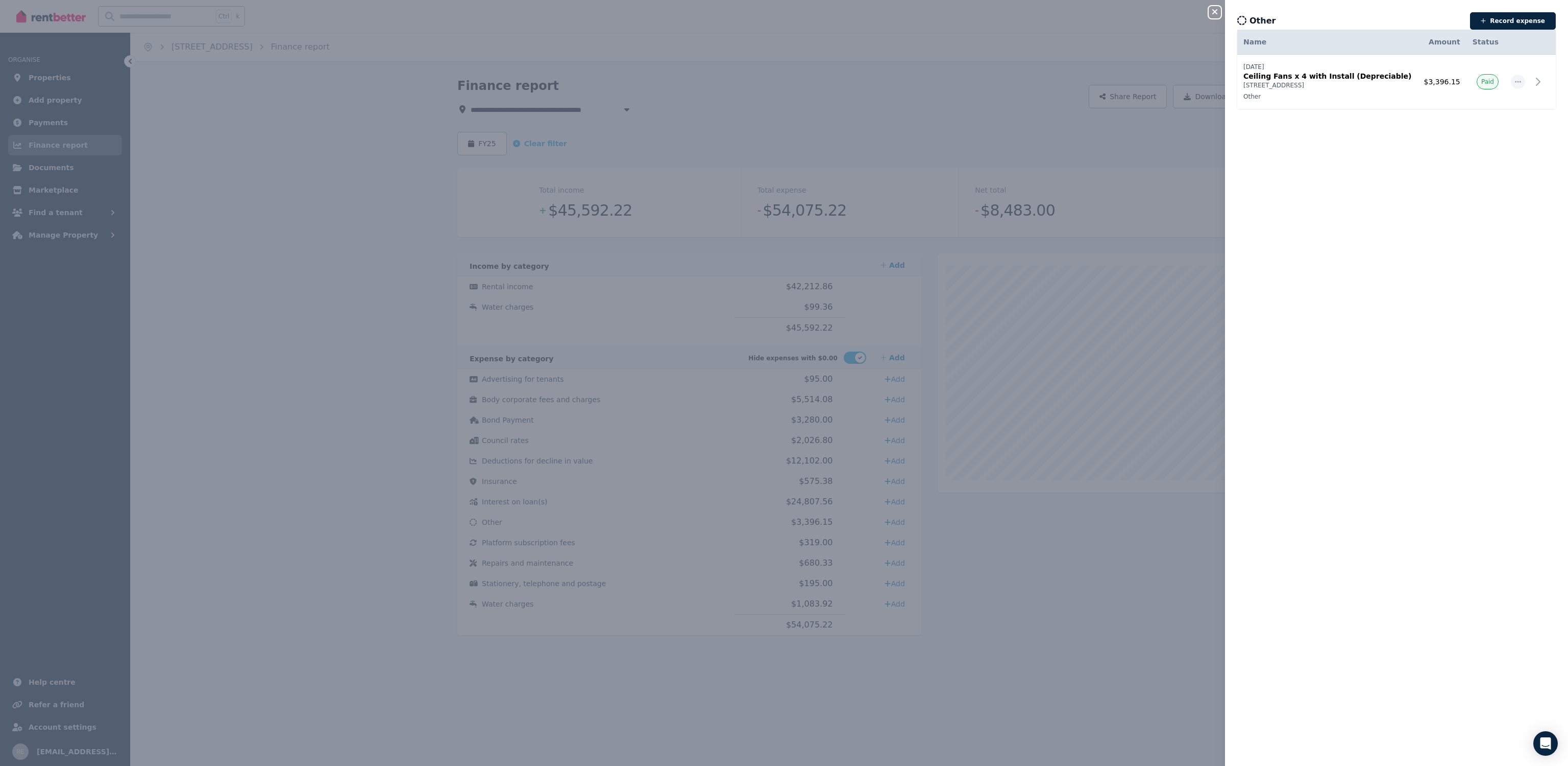
click at [1215, 13] on icon "button" at bounding box center [1215, 12] width 5 height 5
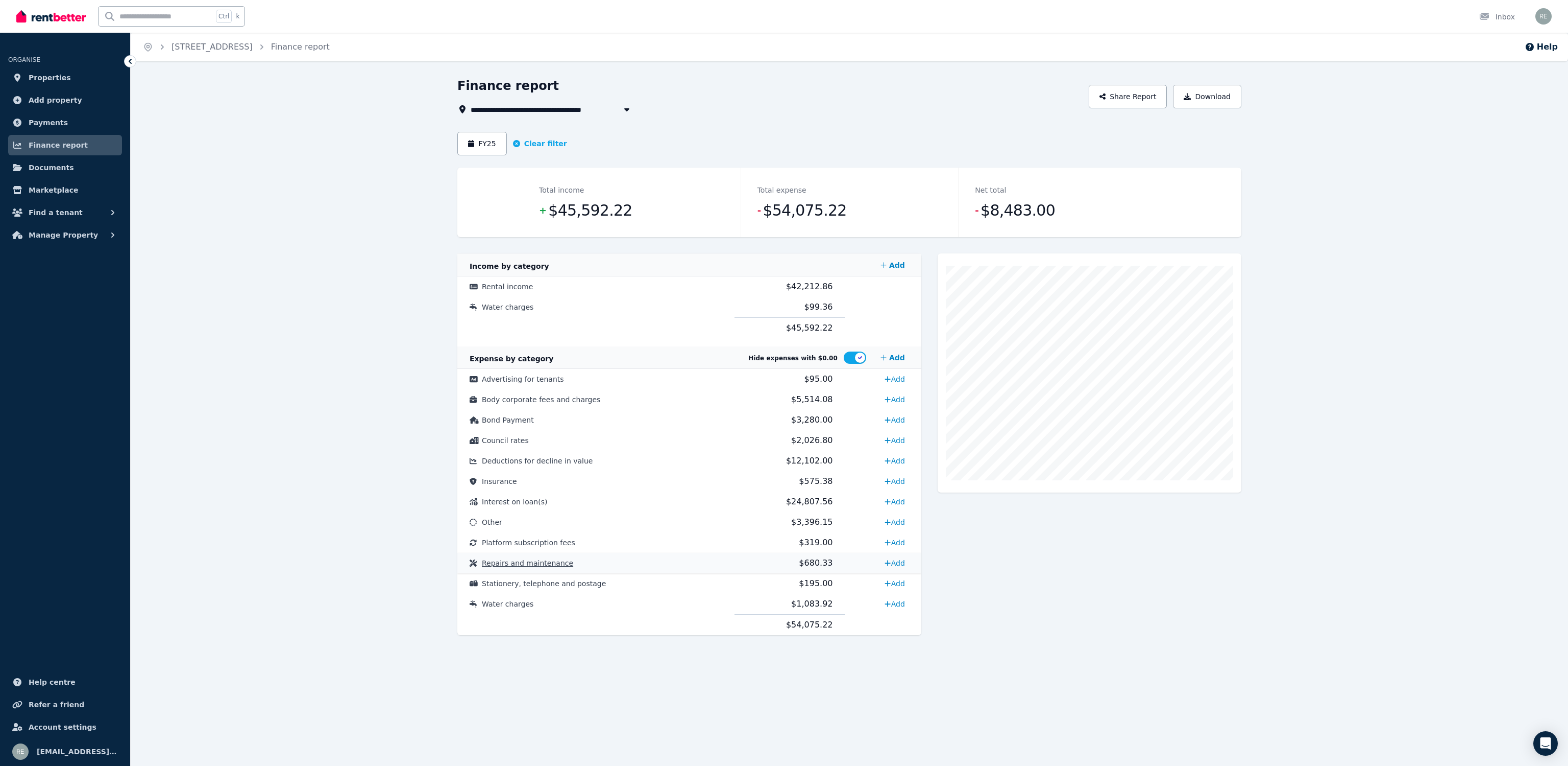
click at [635, 559] on td "Repairs and maintenance" at bounding box center [596, 563] width 277 height 20
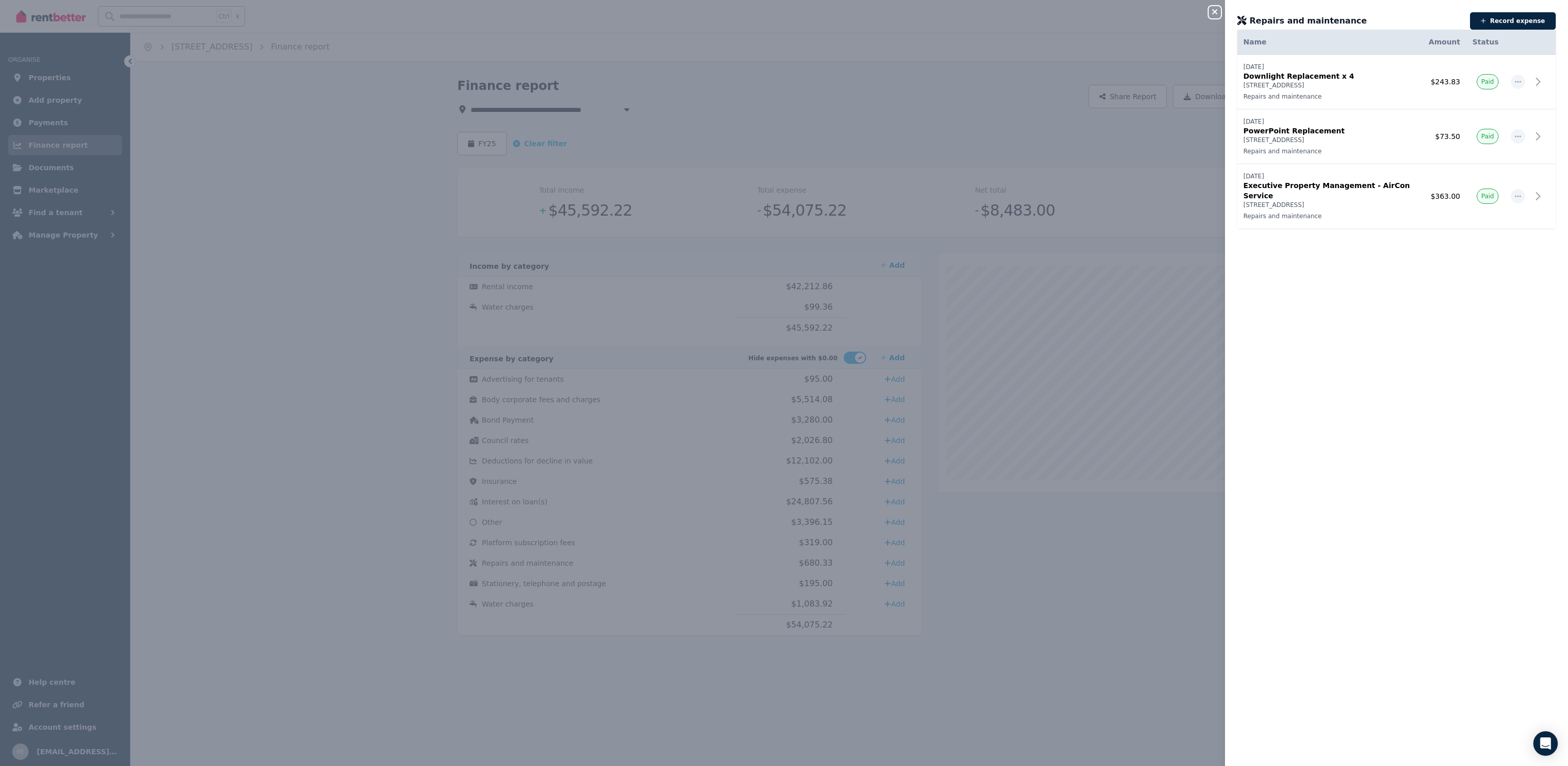
click at [1215, 13] on icon "button" at bounding box center [1215, 12] width 5 height 5
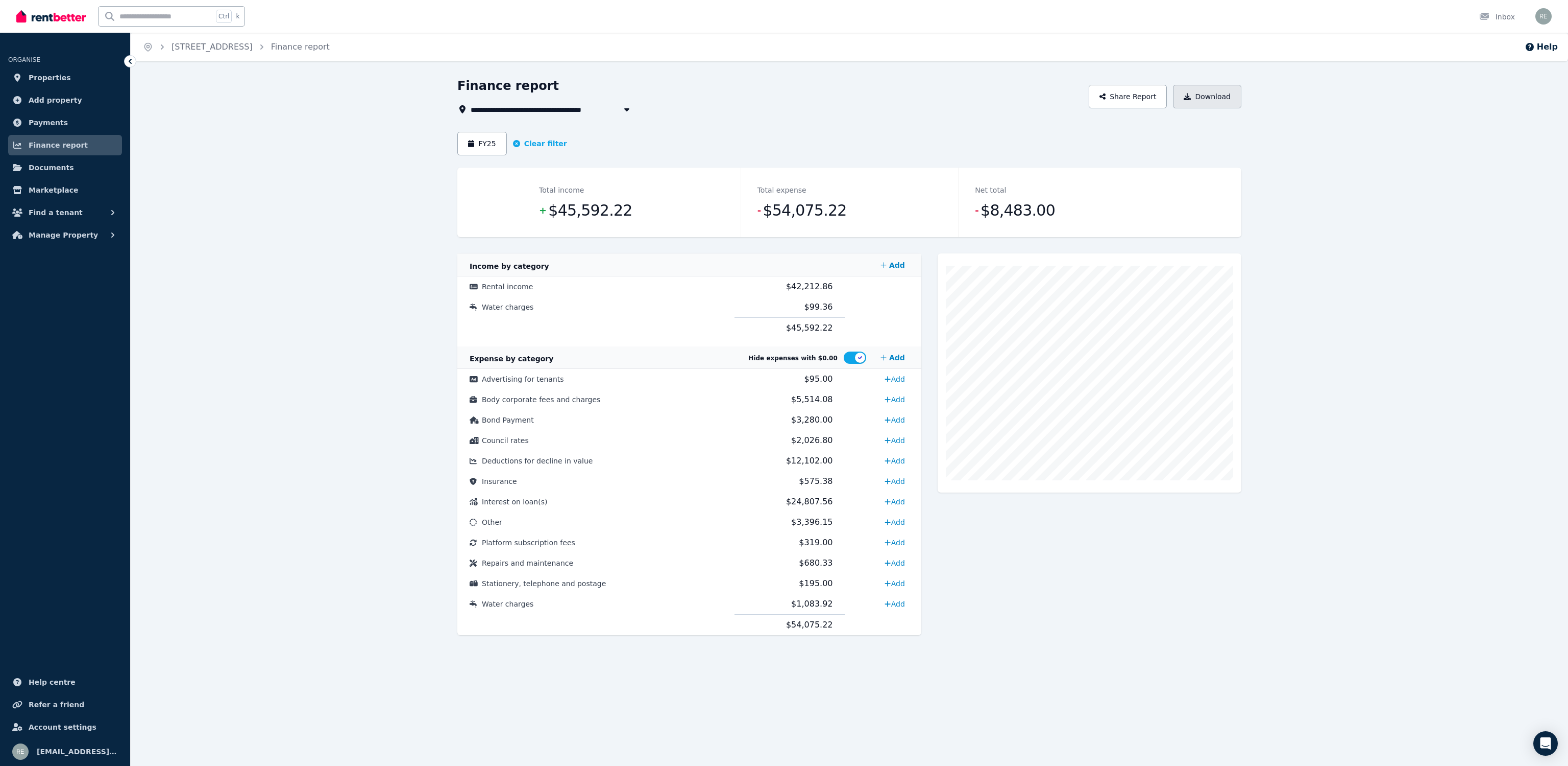
click at [1212, 95] on button "Download" at bounding box center [1207, 97] width 68 height 24
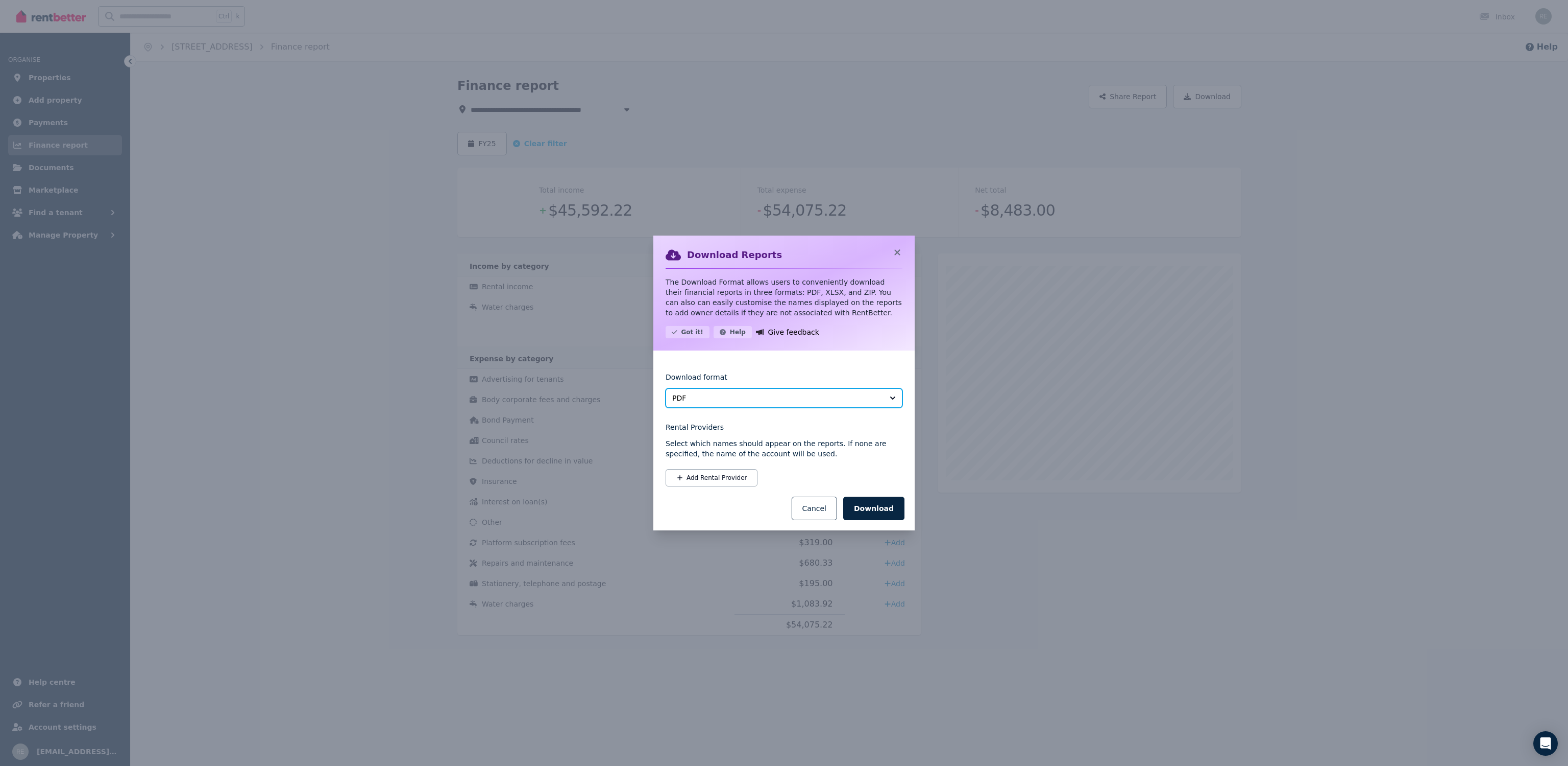
click at [746, 405] on button "PDF" at bounding box center [784, 398] width 237 height 20
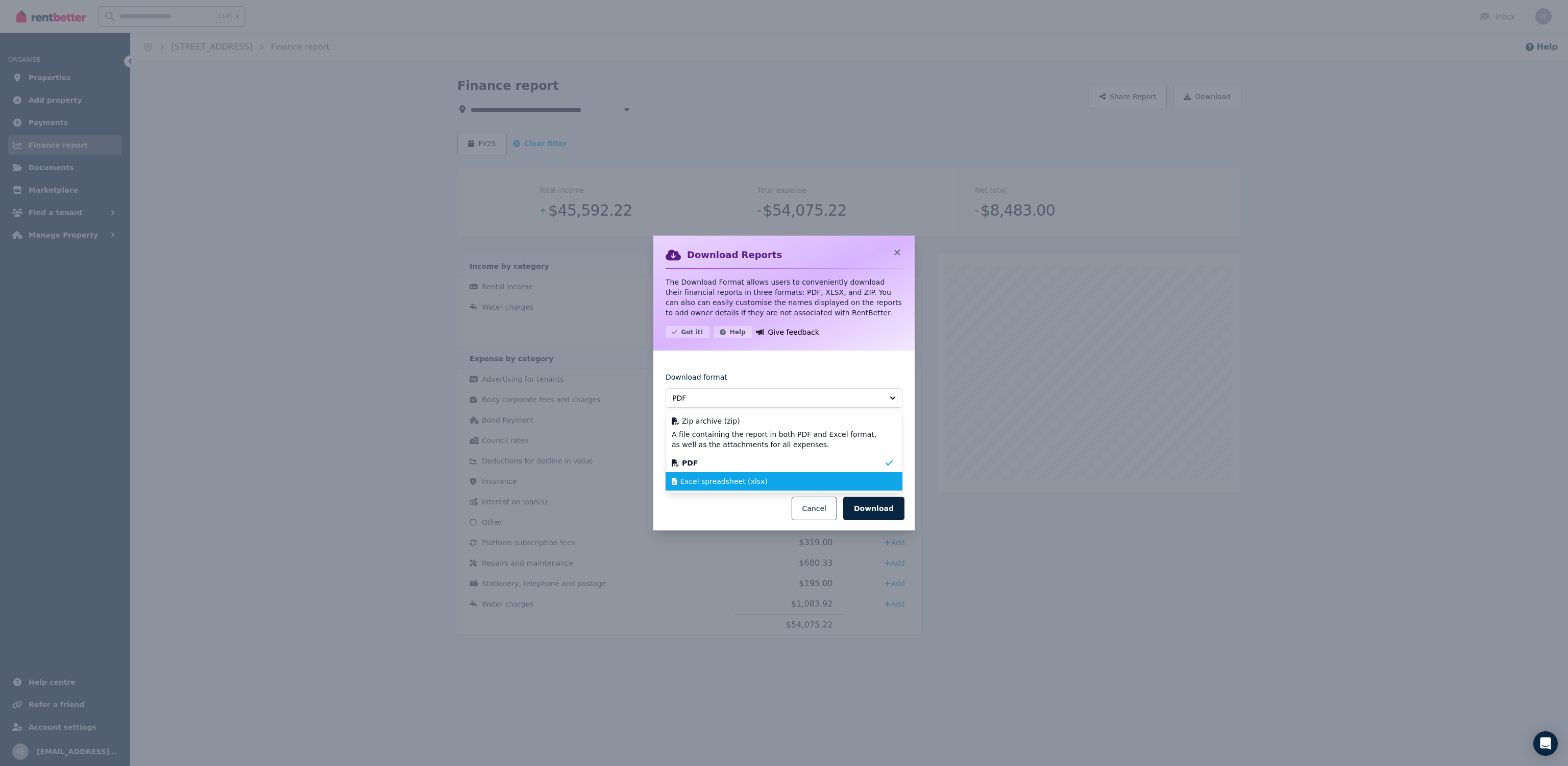
click at [728, 480] on span "Excel spreadsheet (xlsx)" at bounding box center [724, 481] width 87 height 10
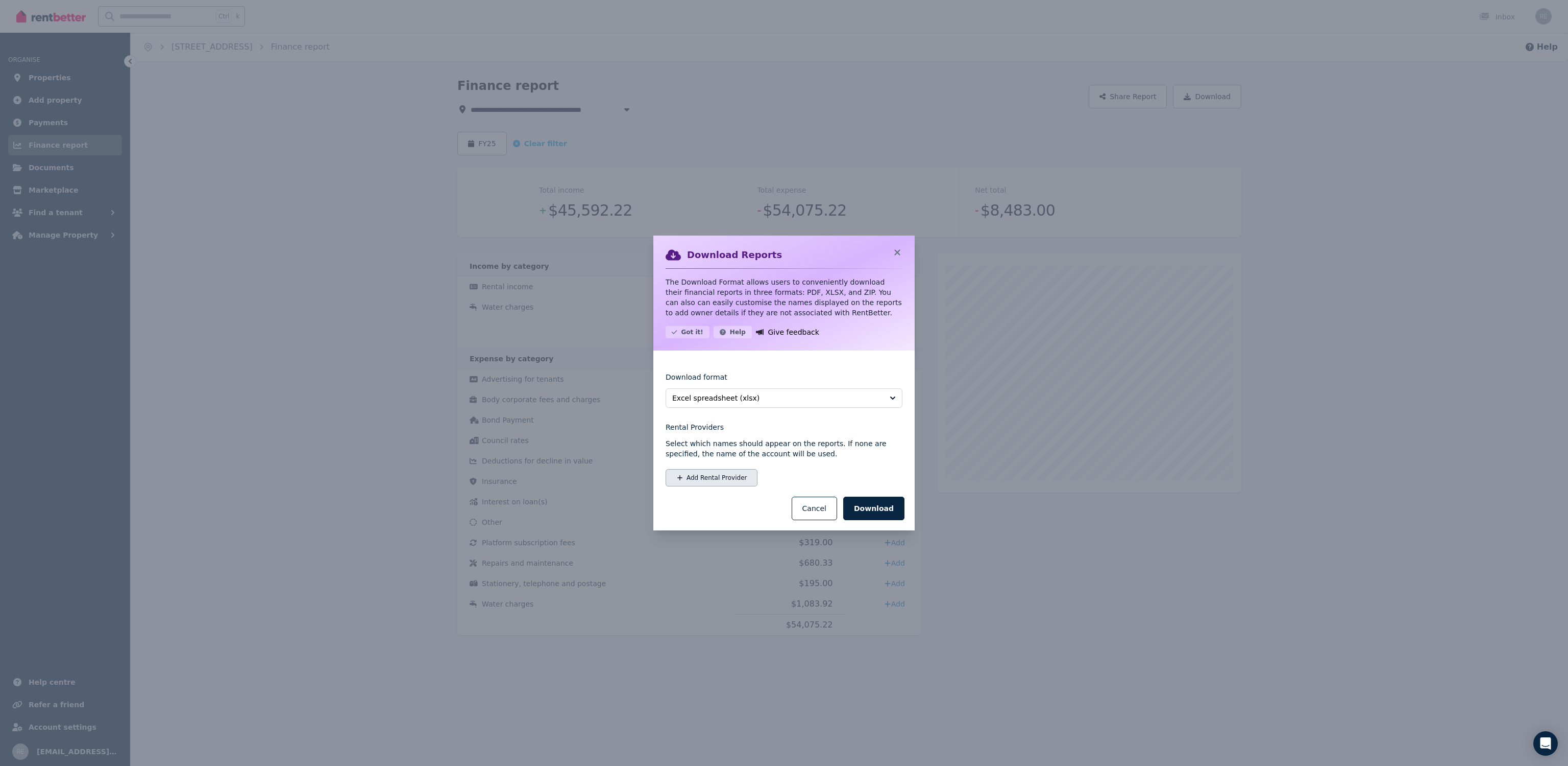
click at [727, 480] on button "Add Rental Provider" at bounding box center [711, 478] width 92 height 17
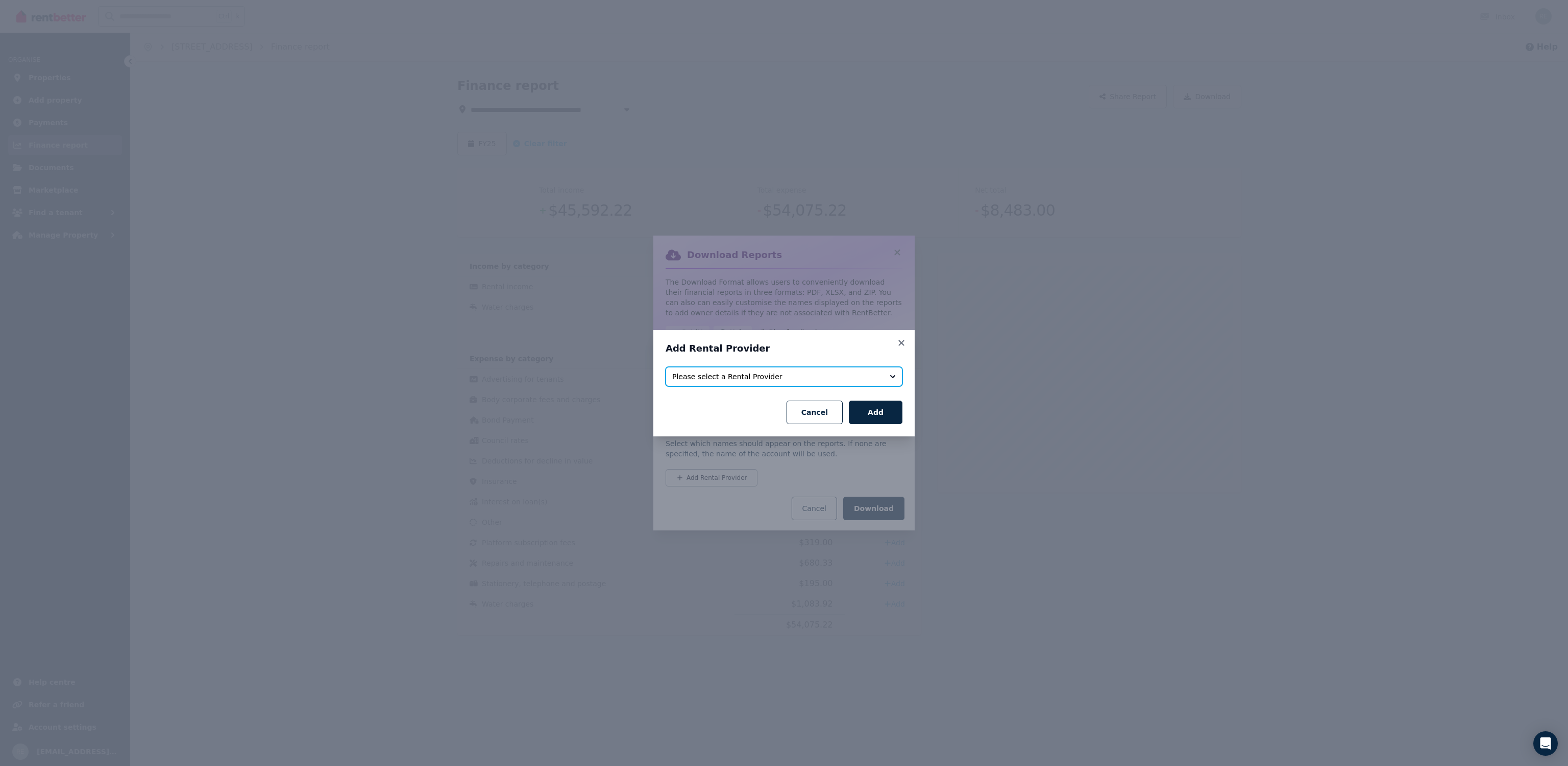
click at [698, 379] on span "Please select a Rental Provider" at bounding box center [777, 376] width 210 height 10
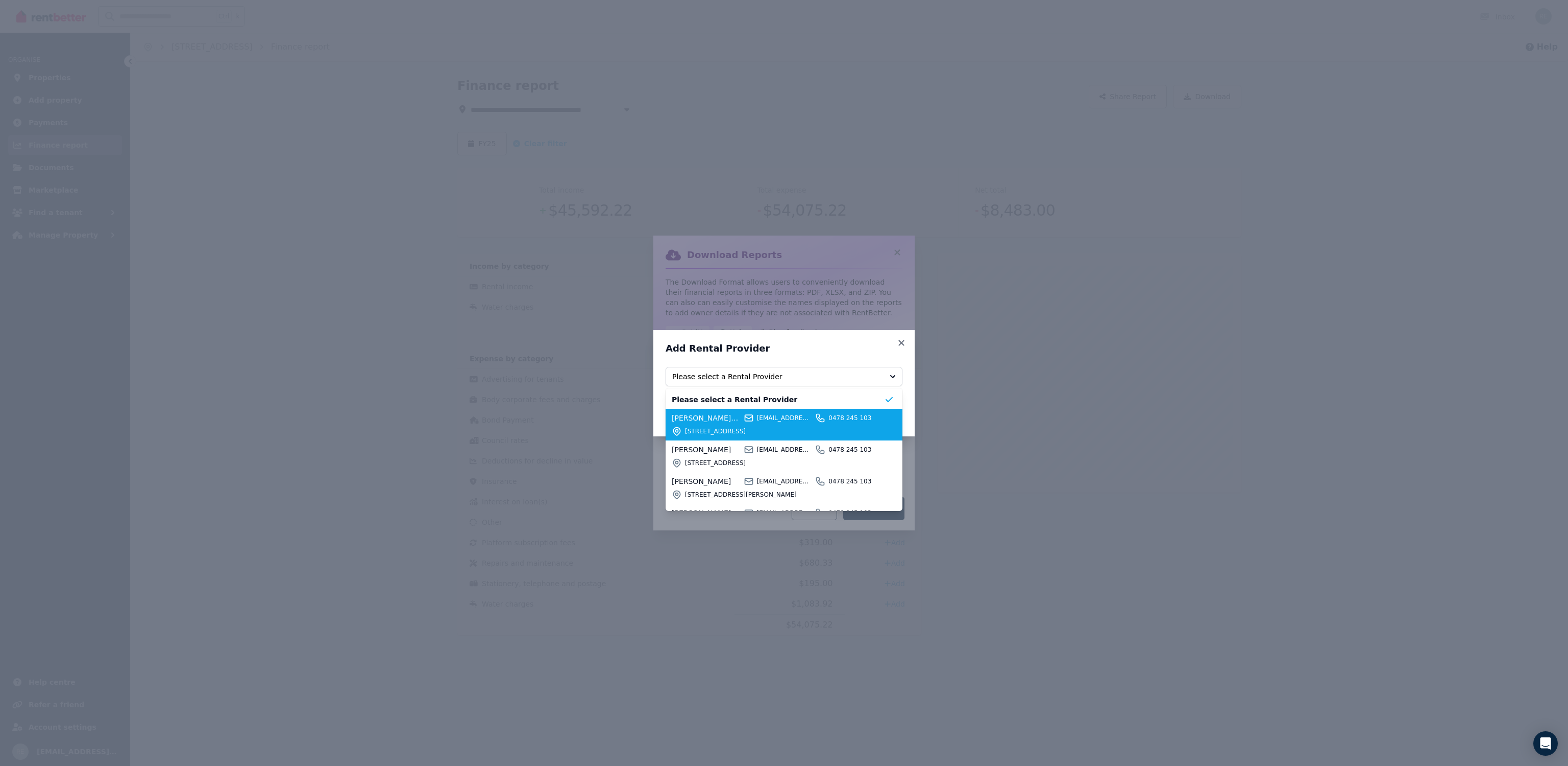
click at [775, 431] on span "[STREET_ADDRESS]" at bounding box center [785, 431] width 199 height 8
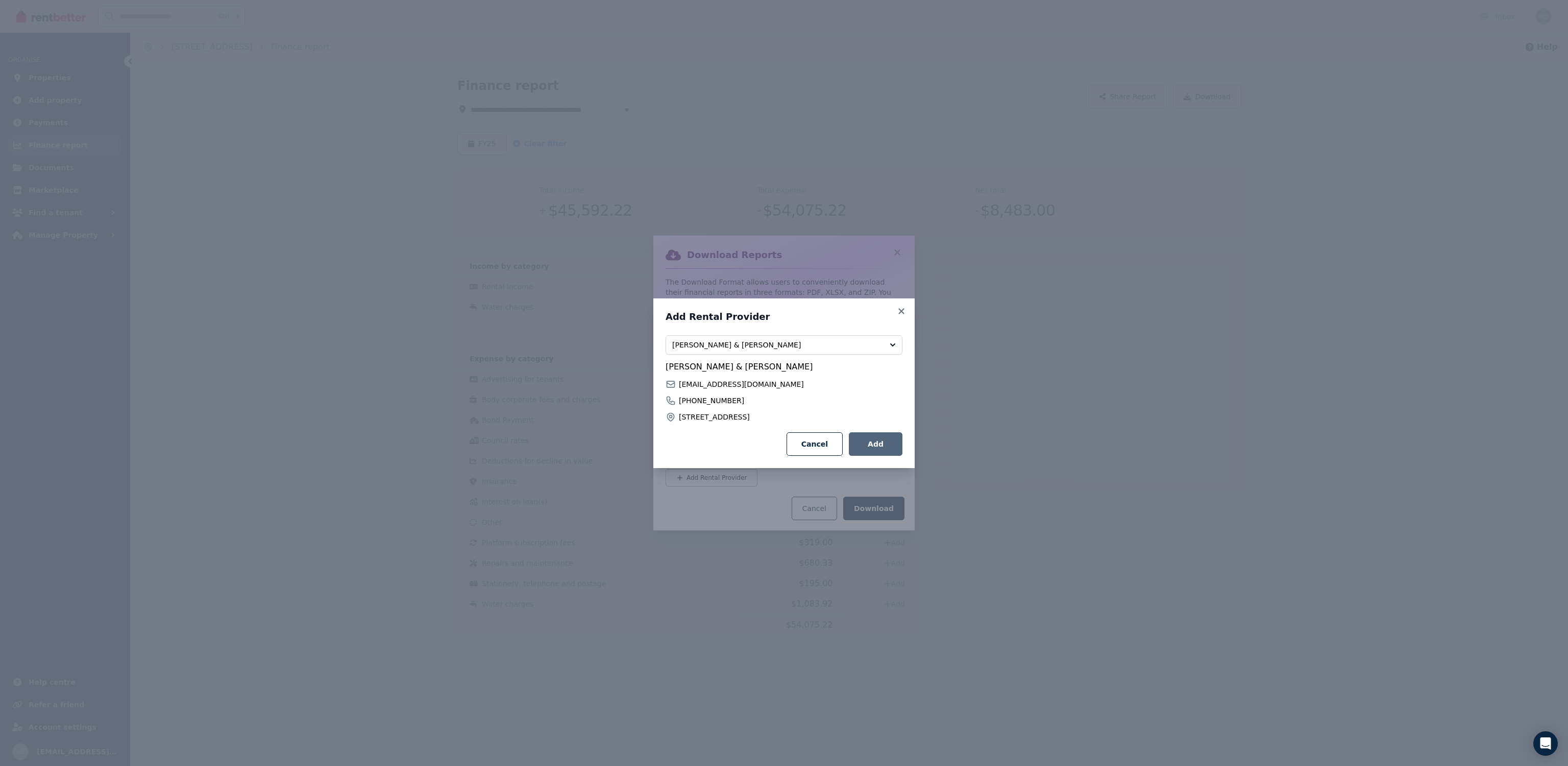
click at [876, 449] on button "Add" at bounding box center [875, 444] width 53 height 24
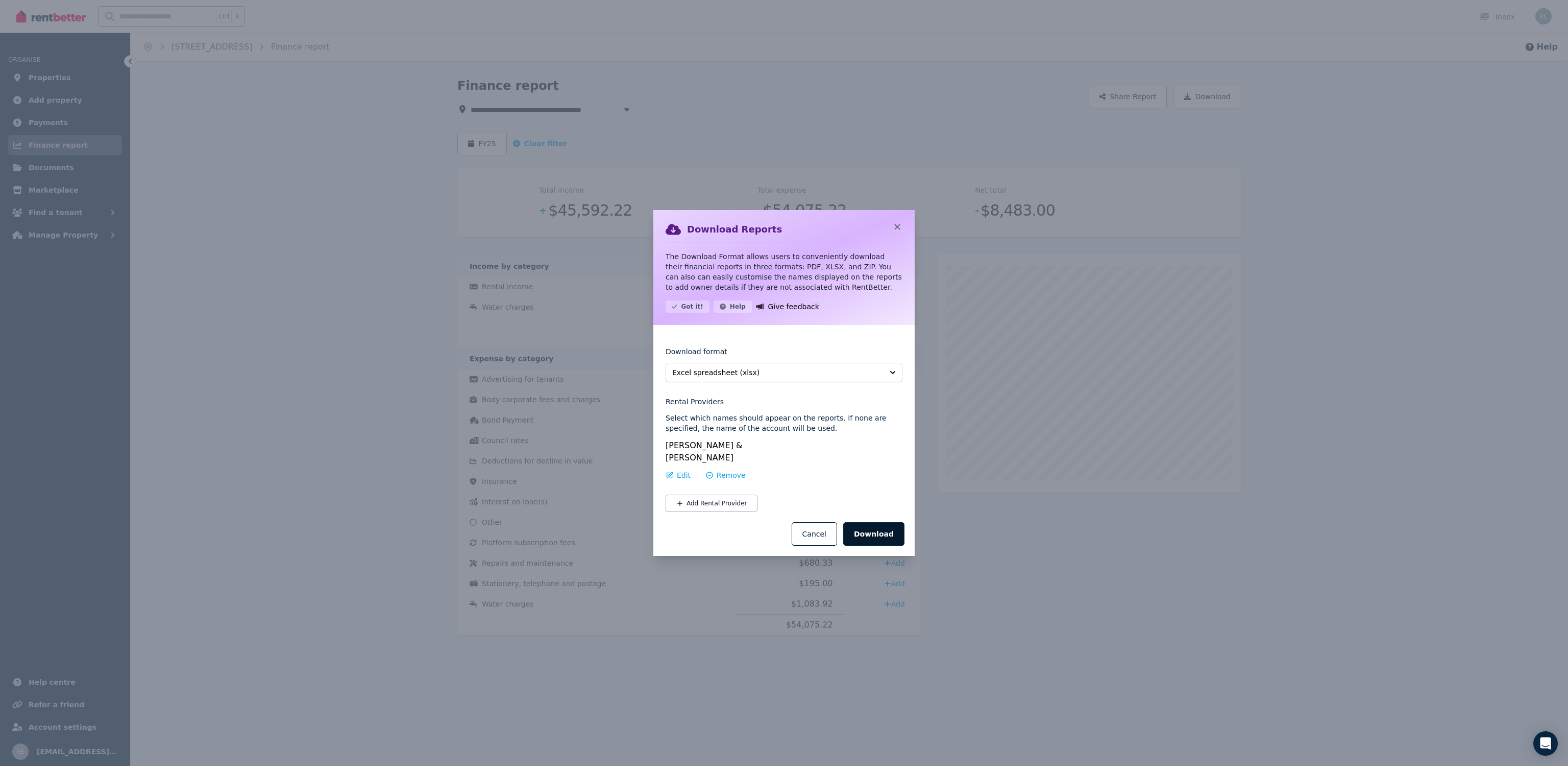
click at [882, 526] on button "Download" at bounding box center [874, 533] width 61 height 24
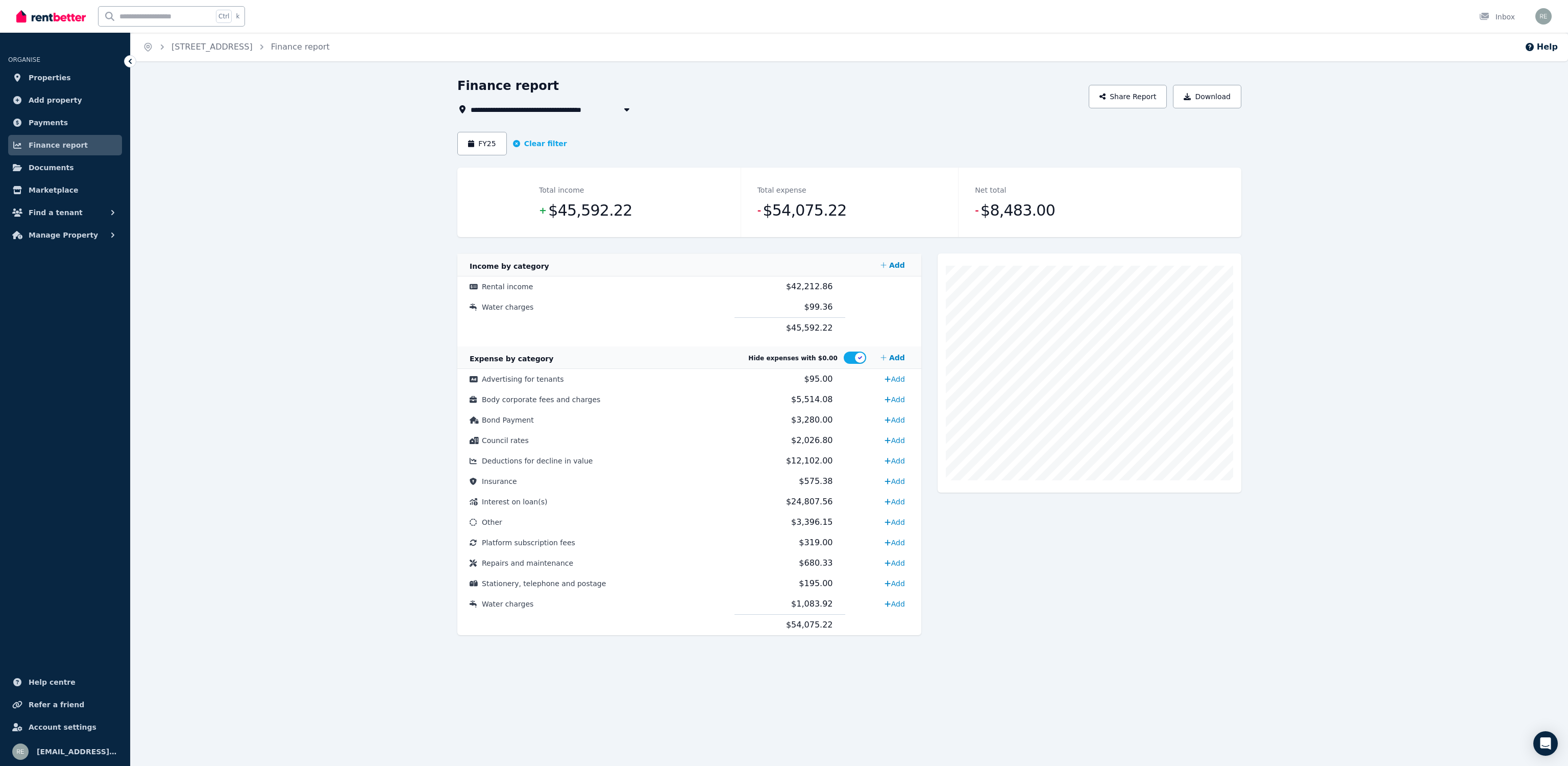
click at [500, 693] on div "**********" at bounding box center [784, 383] width 1568 height 766
